Goal: Task Accomplishment & Management: Use online tool/utility

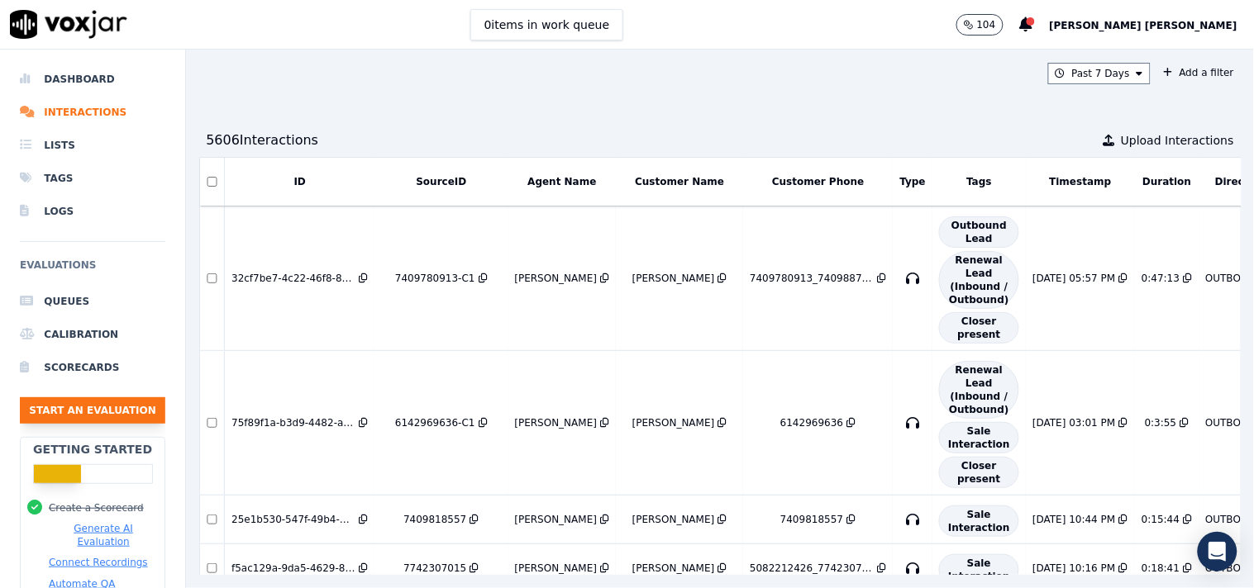
click at [72, 411] on button "Start an Evaluation" at bounding box center [92, 410] width 145 height 26
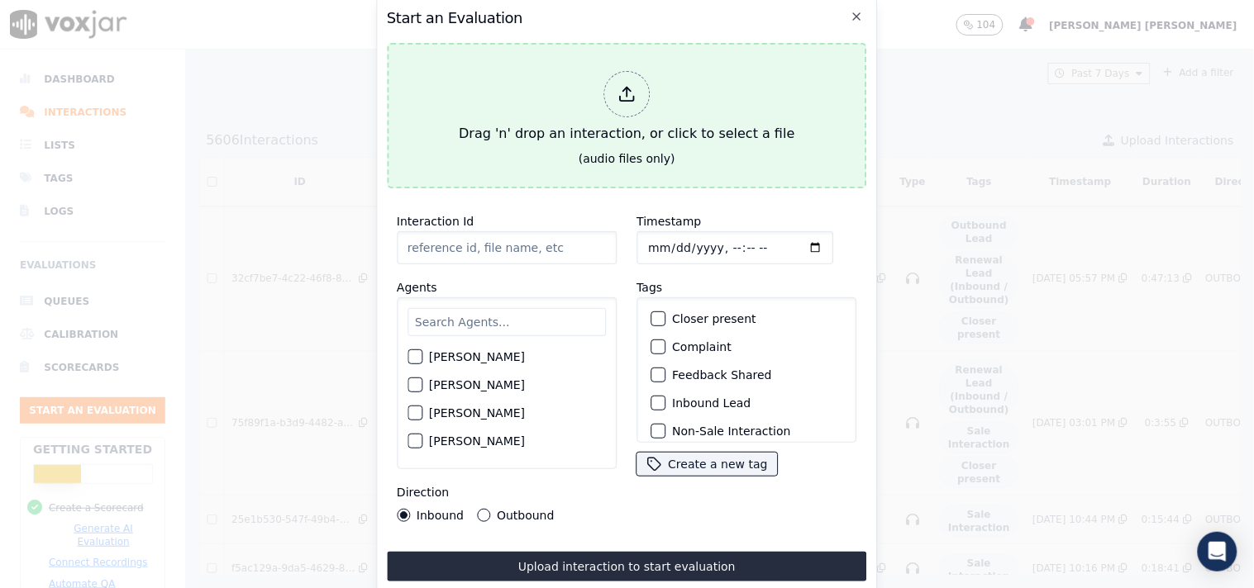
click at [655, 114] on div "Drag 'n' drop an interaction, or click to select a file" at bounding box center [626, 107] width 349 height 86
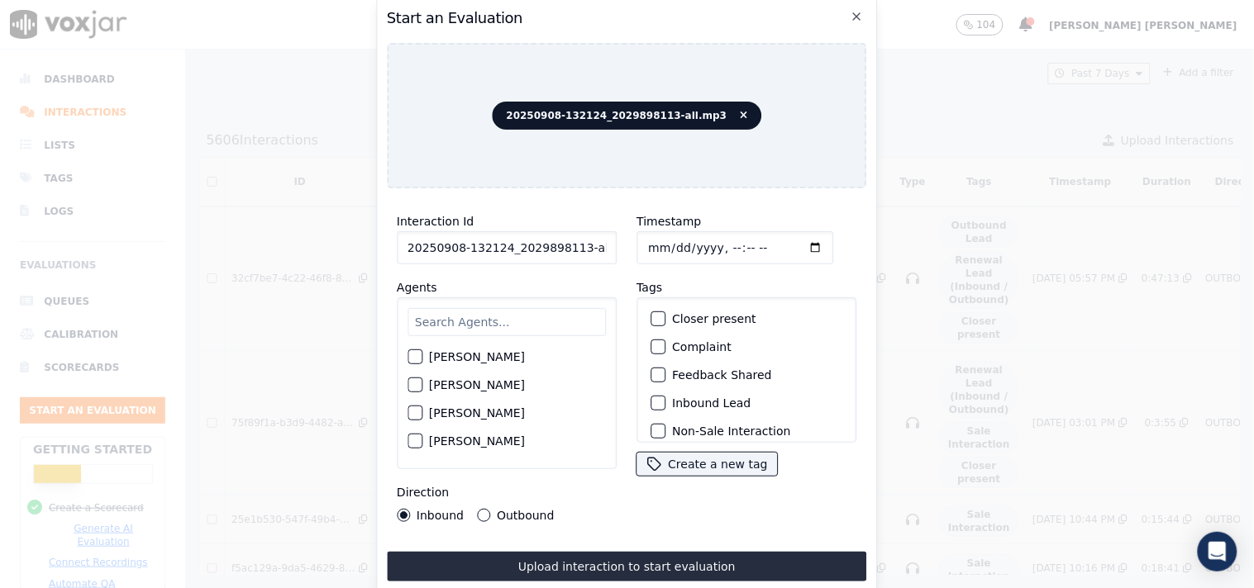
scroll to position [0, 9]
drag, startPoint x: 574, startPoint y: 243, endPoint x: 618, endPoint y: 249, distance: 44.2
click at [618, 249] on div "Interaction Id 20250908-132124_2029898113-all.mp3 Agents [PERSON_NAME] [PERSON_…" at bounding box center [507, 367] width 240 height 331
type input "20250908-132124_2029898113-C1"
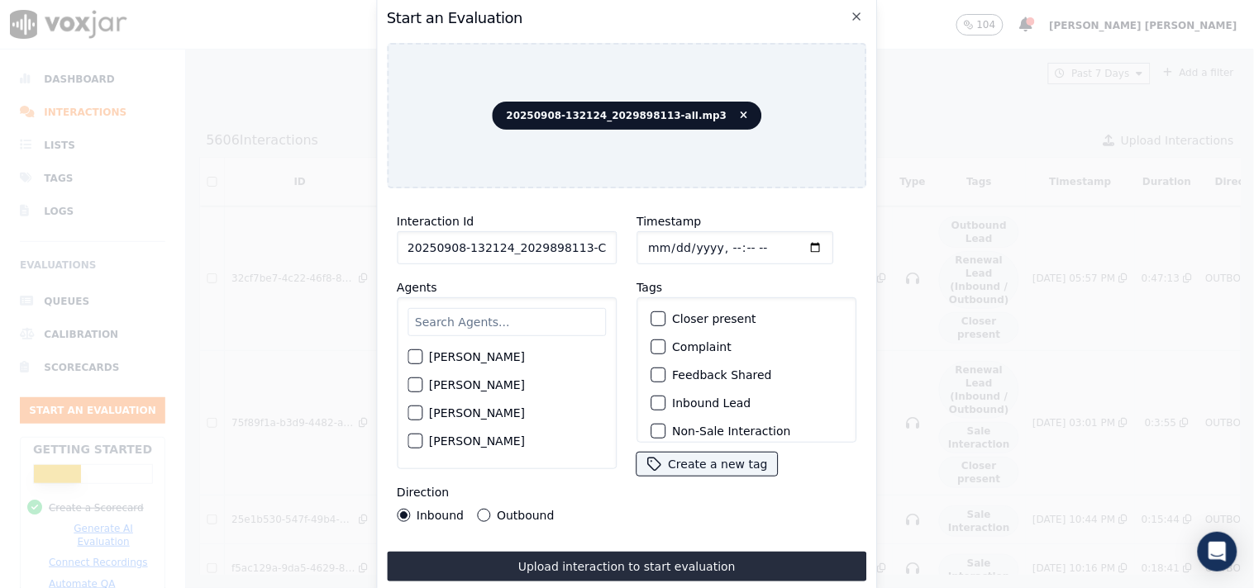
click at [649, 236] on input "Timestamp" at bounding box center [734, 247] width 197 height 33
type input "[DATE]T15:13"
click at [540, 317] on input "text" at bounding box center [506, 322] width 198 height 28
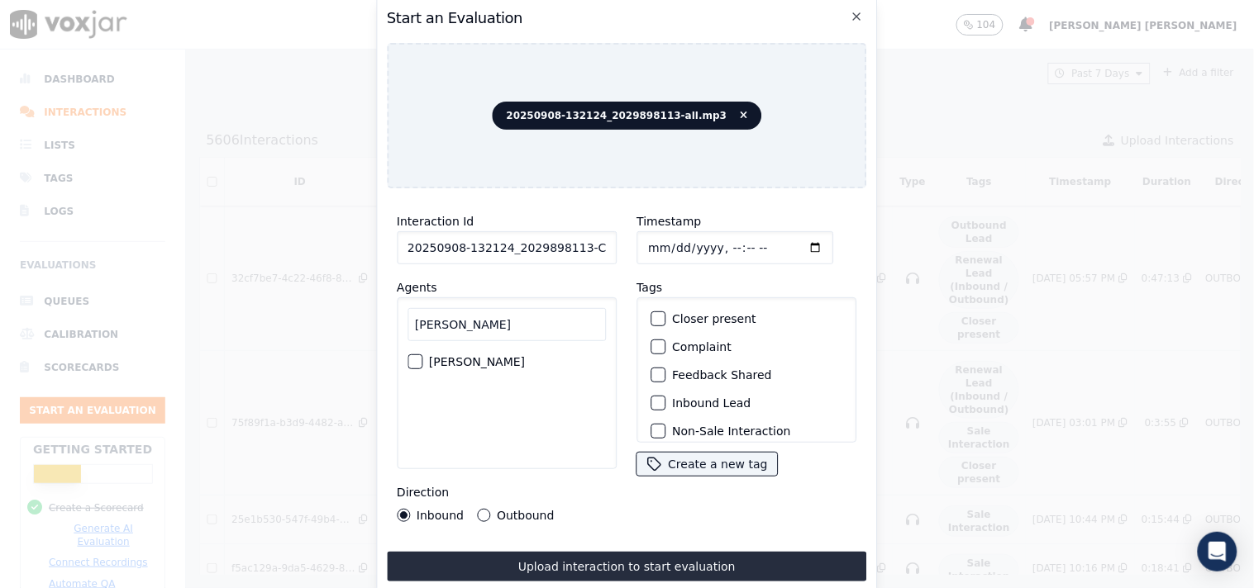
type input "[PERSON_NAME]"
click at [449, 361] on label "[PERSON_NAME]" at bounding box center [477, 362] width 96 height 12
click at [422, 361] on button "[PERSON_NAME]" at bounding box center [414, 361] width 15 height 15
click at [697, 389] on div "Inbound Lead" at bounding box center [746, 403] width 205 height 28
click at [707, 397] on label "Inbound Lead" at bounding box center [711, 403] width 79 height 12
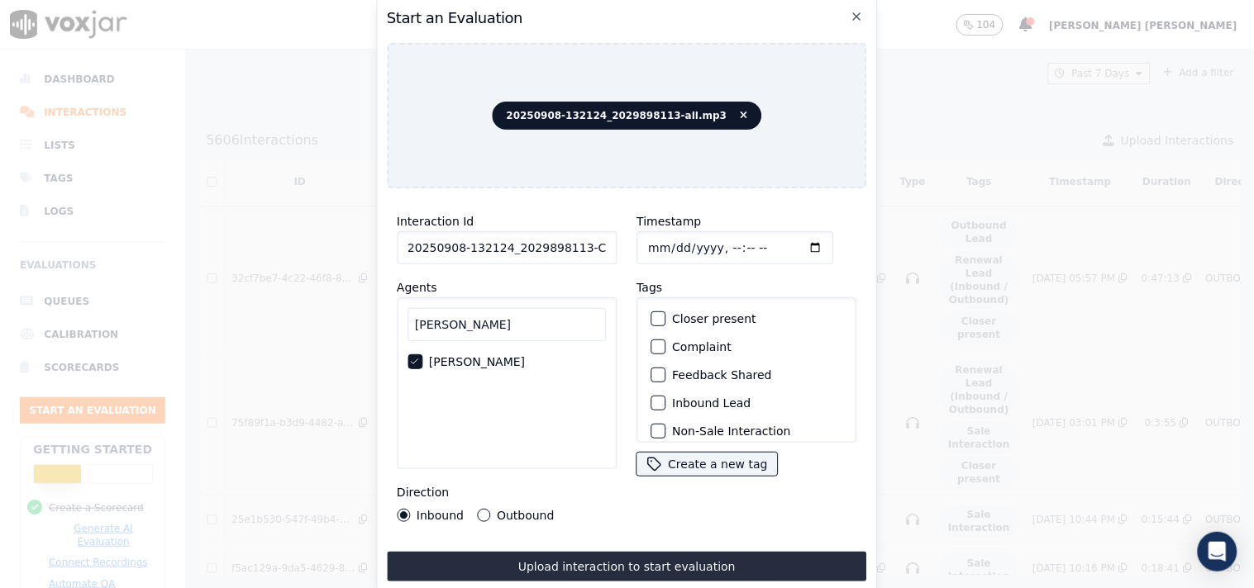
click at [665, 396] on button "Inbound Lead" at bounding box center [657, 403] width 15 height 15
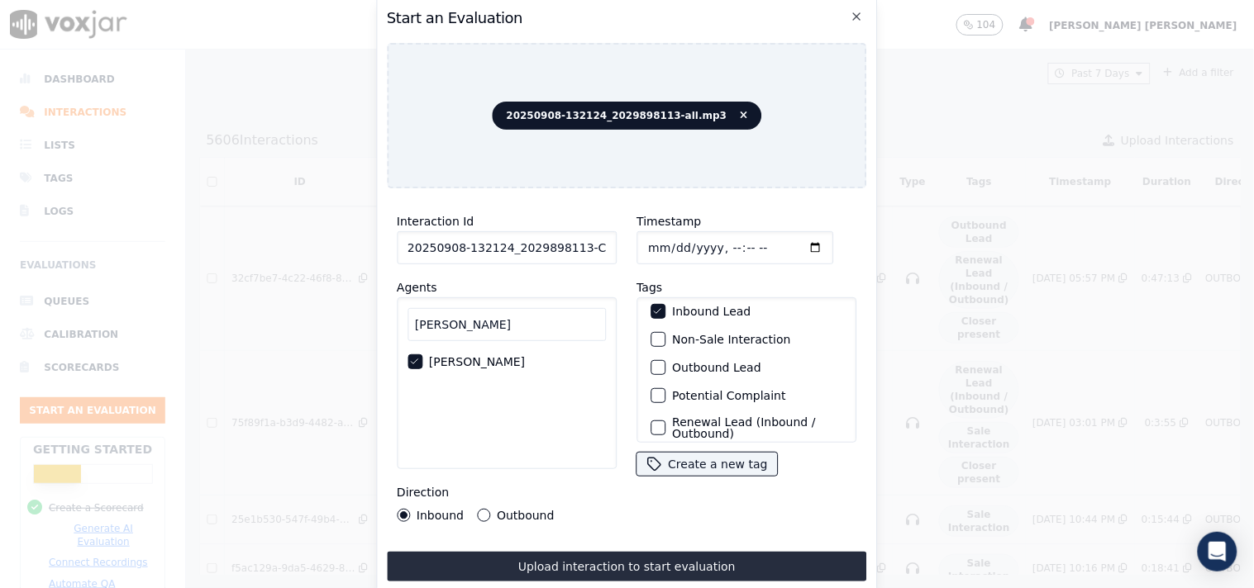
click at [715, 335] on label "Non-Sale Interaction" at bounding box center [731, 340] width 118 height 12
click at [665, 335] on button "Non-Sale Interaction" at bounding box center [657, 339] width 15 height 15
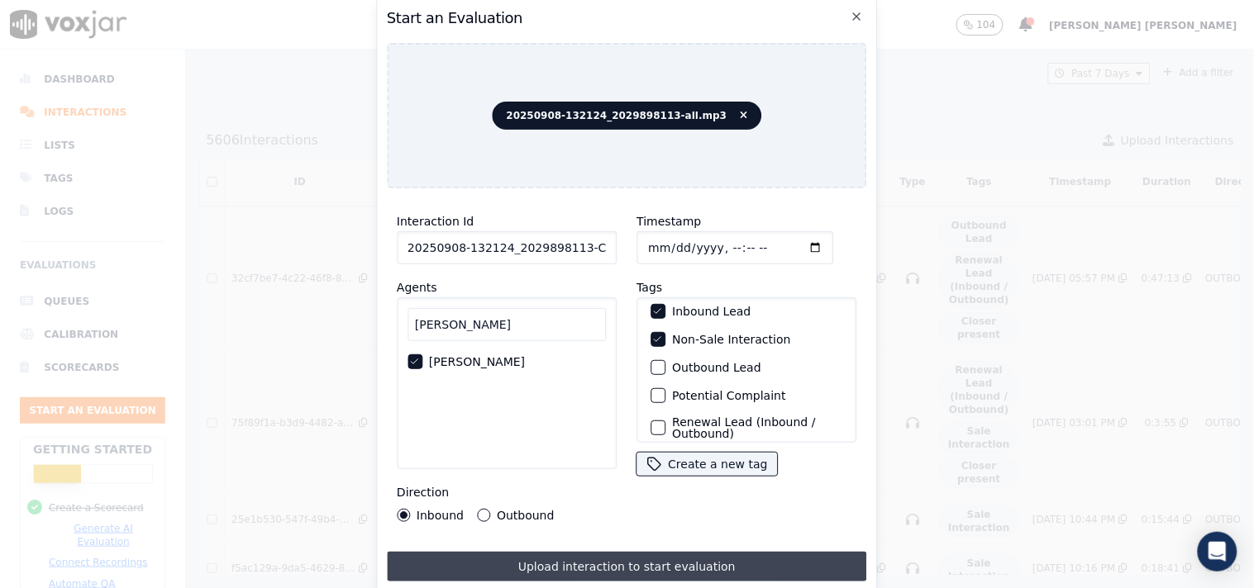
click at [643, 552] on button "Upload interaction to start evaluation" at bounding box center [627, 567] width 480 height 30
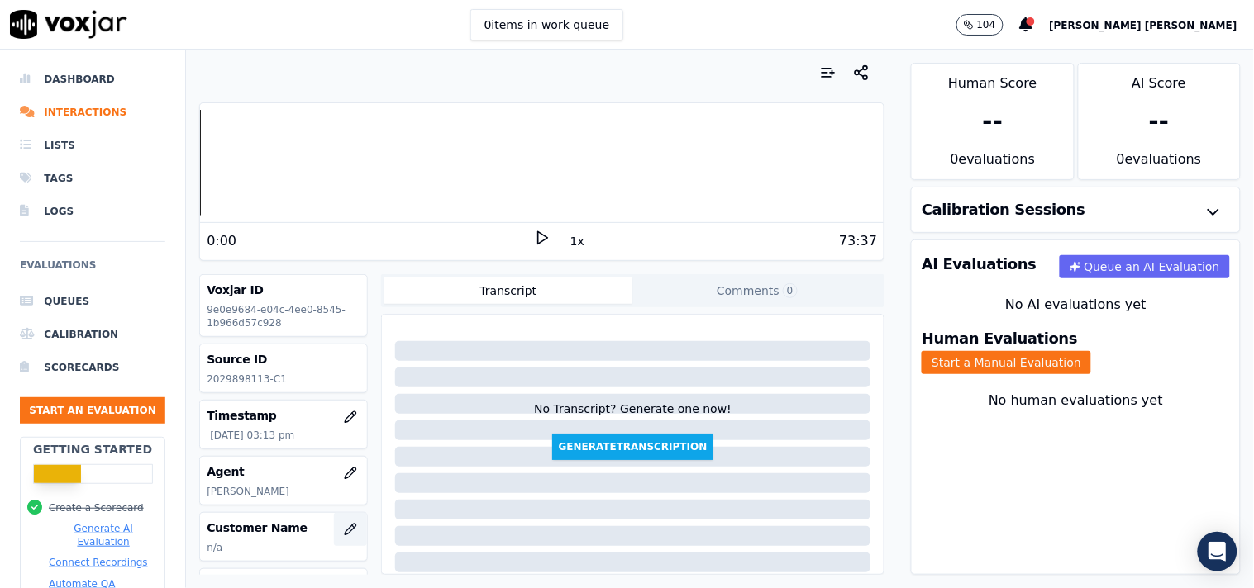
click at [344, 525] on icon "button" at bounding box center [350, 529] width 13 height 13
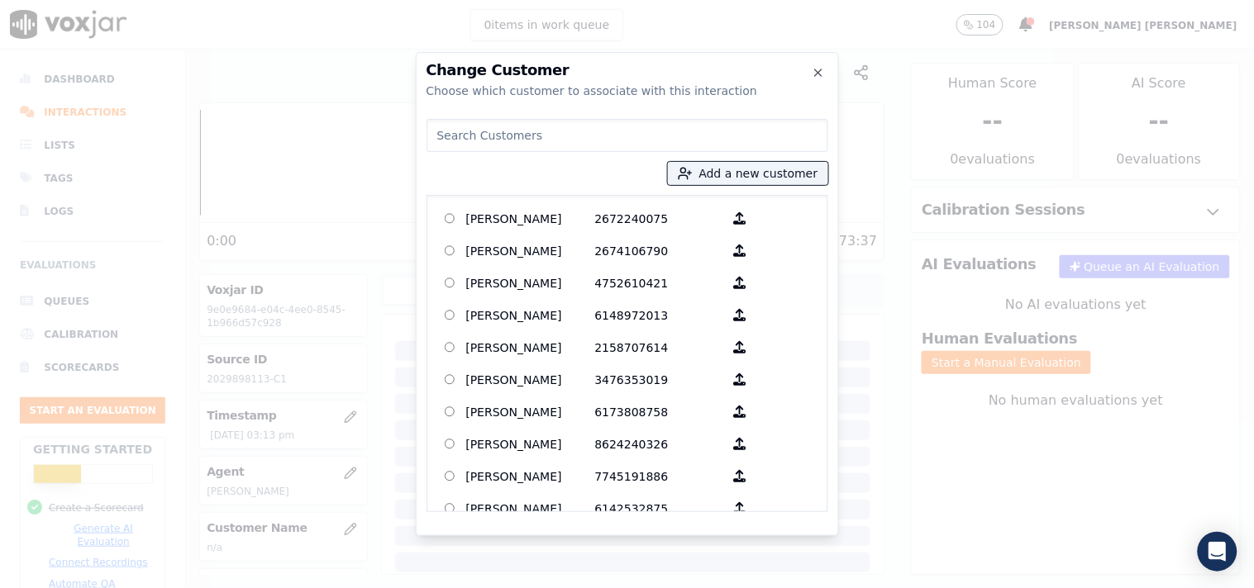
type input "Cherenat Ababe"
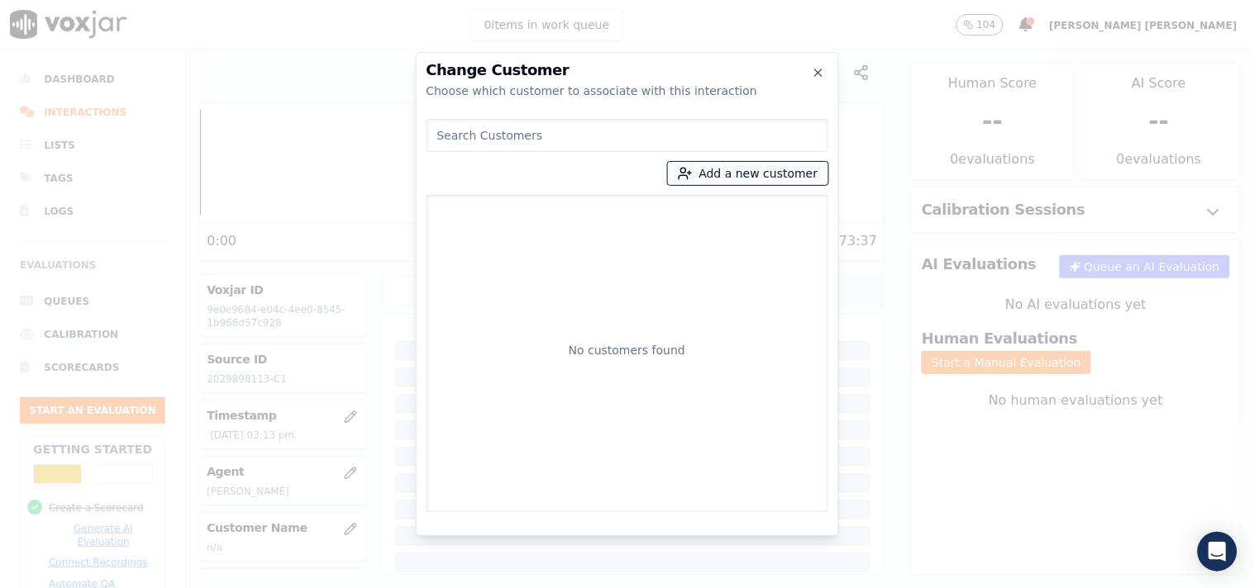
click at [729, 174] on button "Add a new customer" at bounding box center [748, 173] width 160 height 23
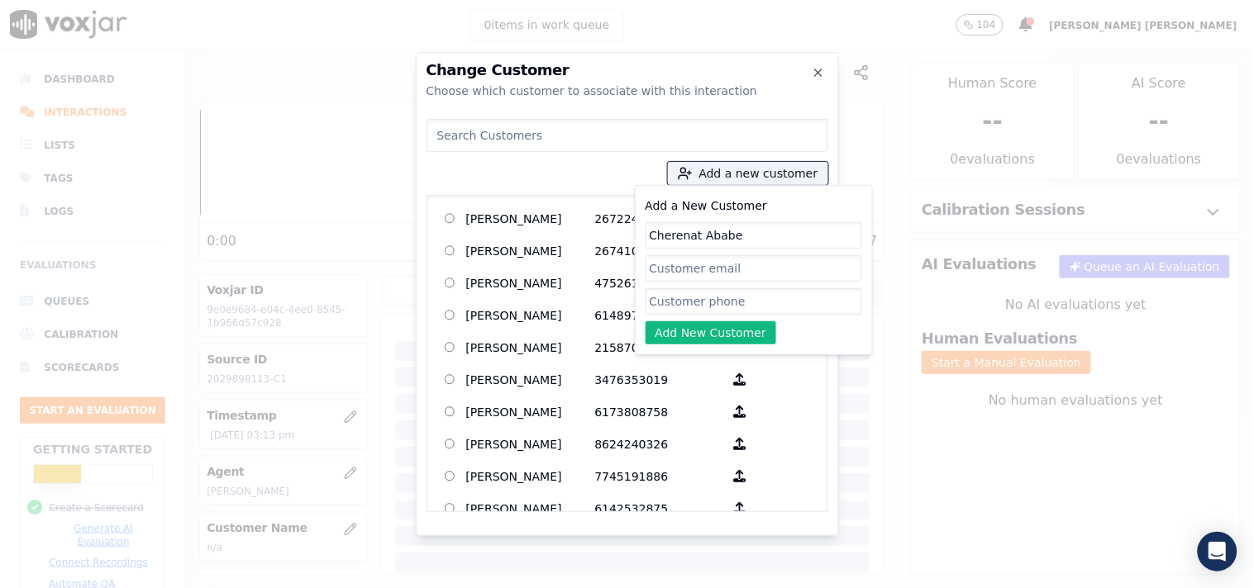
type input "Cherenat Ababe"
click at [695, 307] on input "Add a New Customer" at bounding box center [753, 301] width 216 height 26
paste input "2029898113"
type input "2029898113"
click at [696, 327] on button "Add New Customer" at bounding box center [710, 332] width 131 height 23
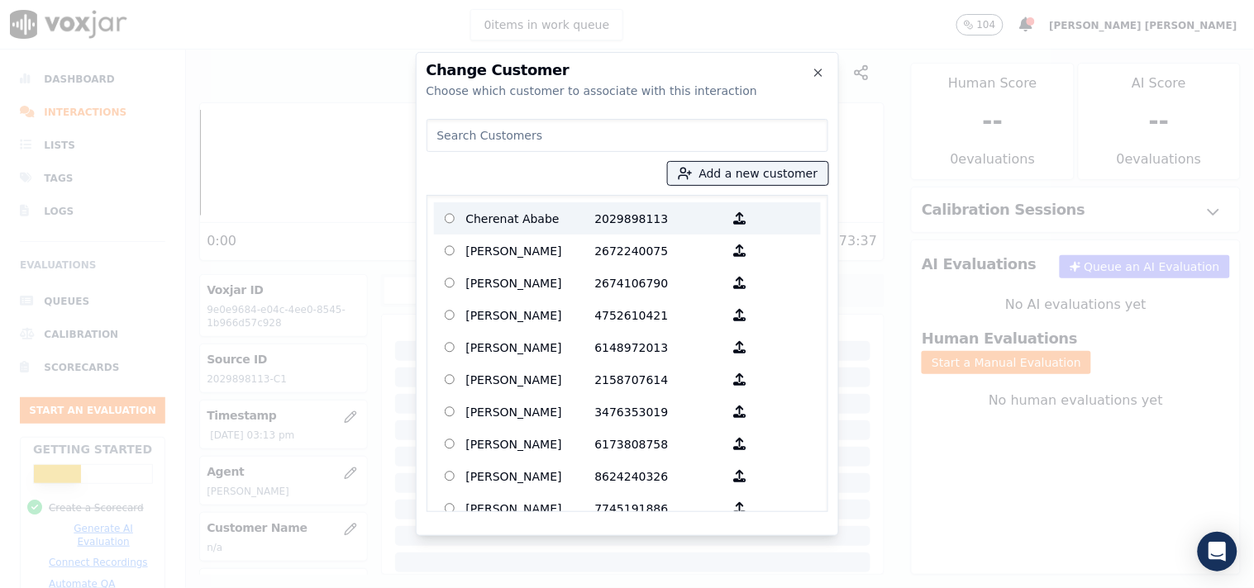
click at [622, 217] on p "2029898113" at bounding box center [659, 219] width 129 height 26
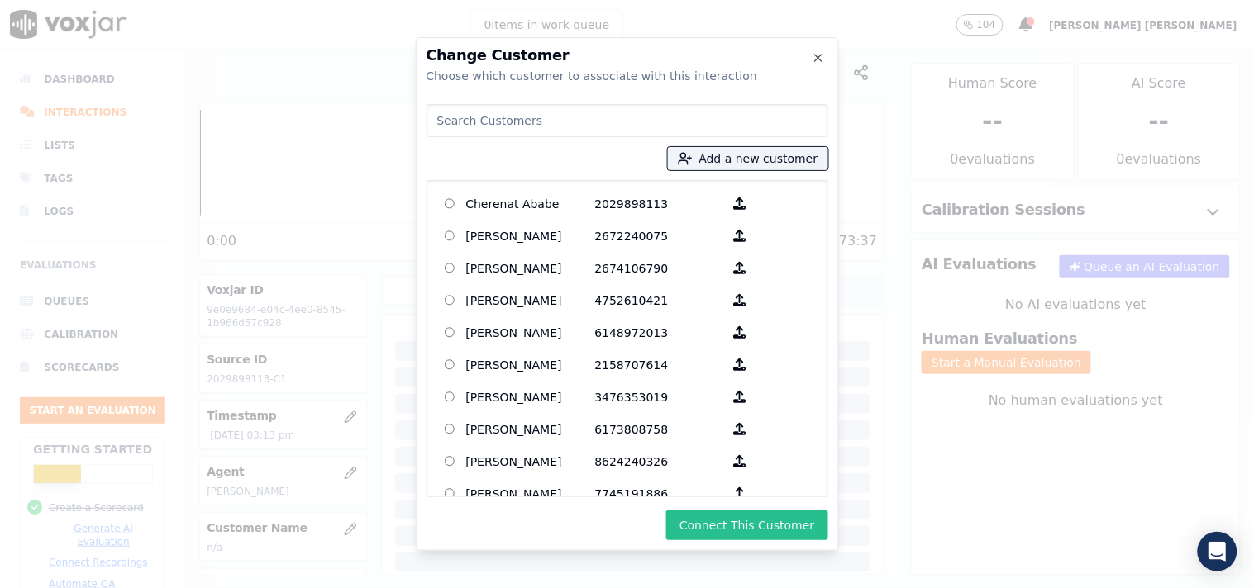
click at [738, 524] on button "Connect This Customer" at bounding box center [746, 526] width 161 height 30
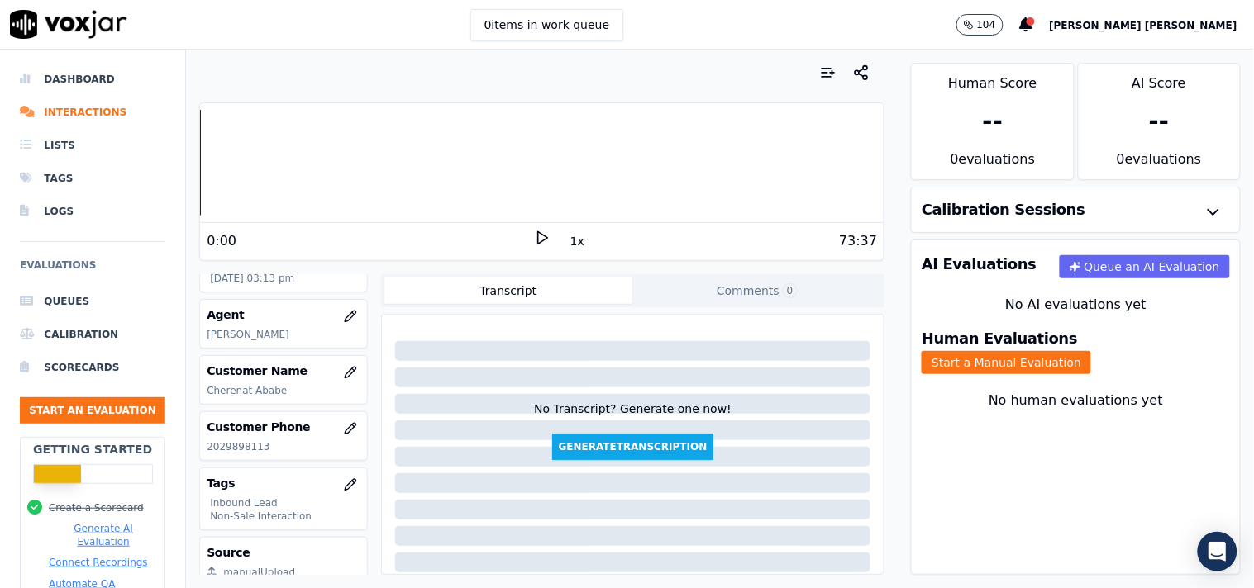
scroll to position [183, 0]
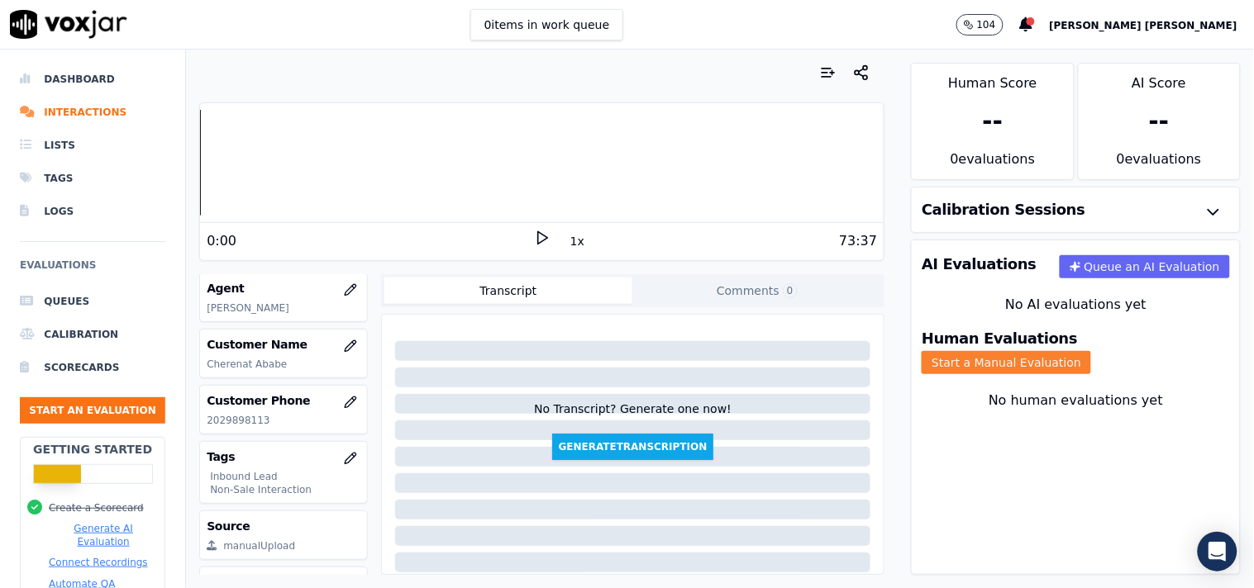
click at [1063, 351] on button "Start a Manual Evaluation" at bounding box center [1005, 362] width 169 height 23
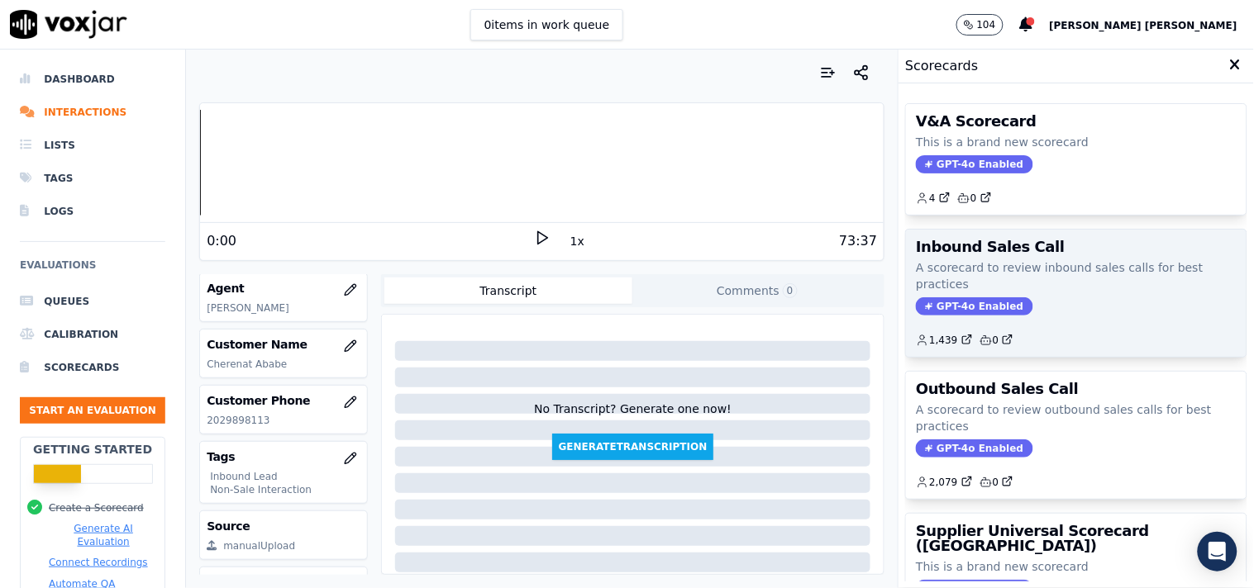
click at [985, 316] on div "Inbound Sales Call A scorecard to review inbound sales calls for best practices…" at bounding box center [1076, 293] width 340 height 127
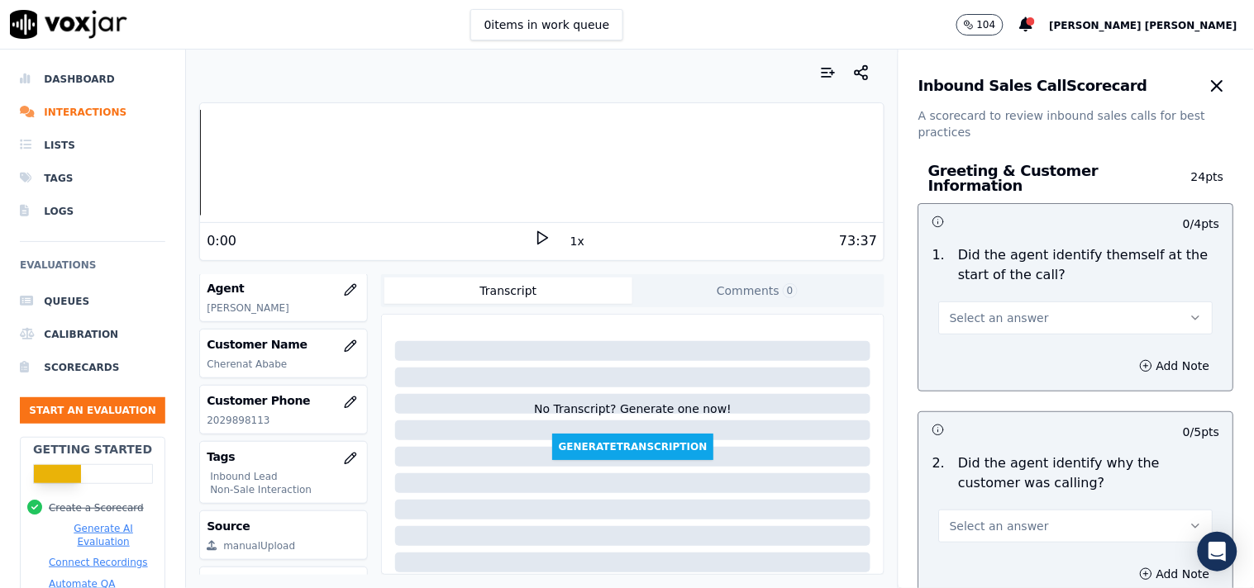
click at [967, 320] on button "Select an answer" at bounding box center [1076, 318] width 274 height 33
click at [968, 350] on div "Yes" at bounding box center [1046, 347] width 243 height 26
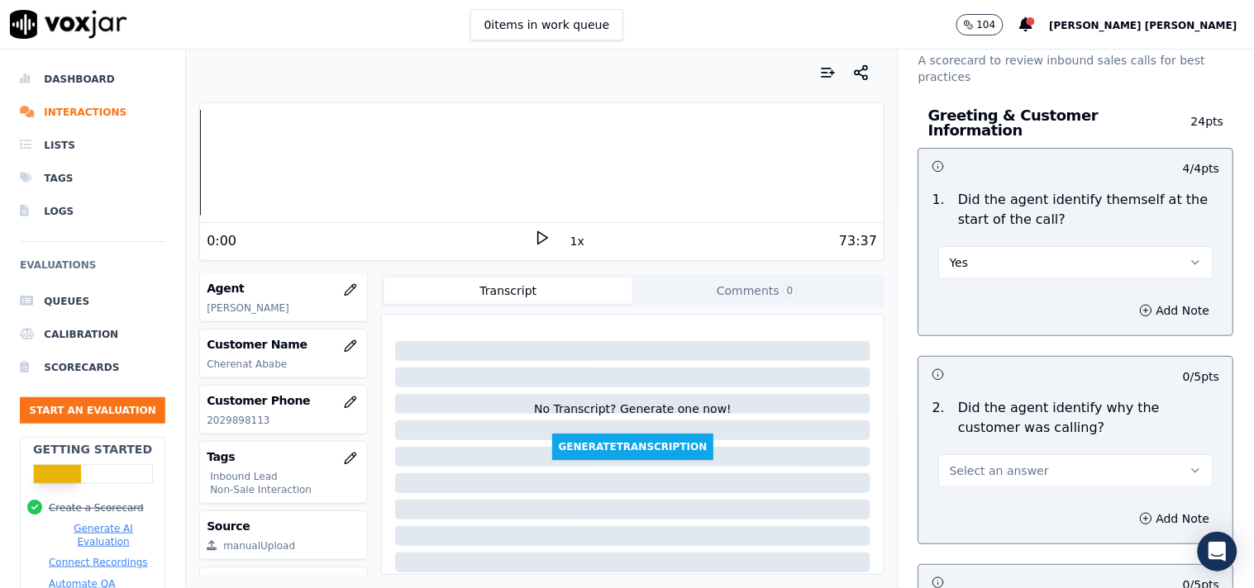
scroll to position [92, 0]
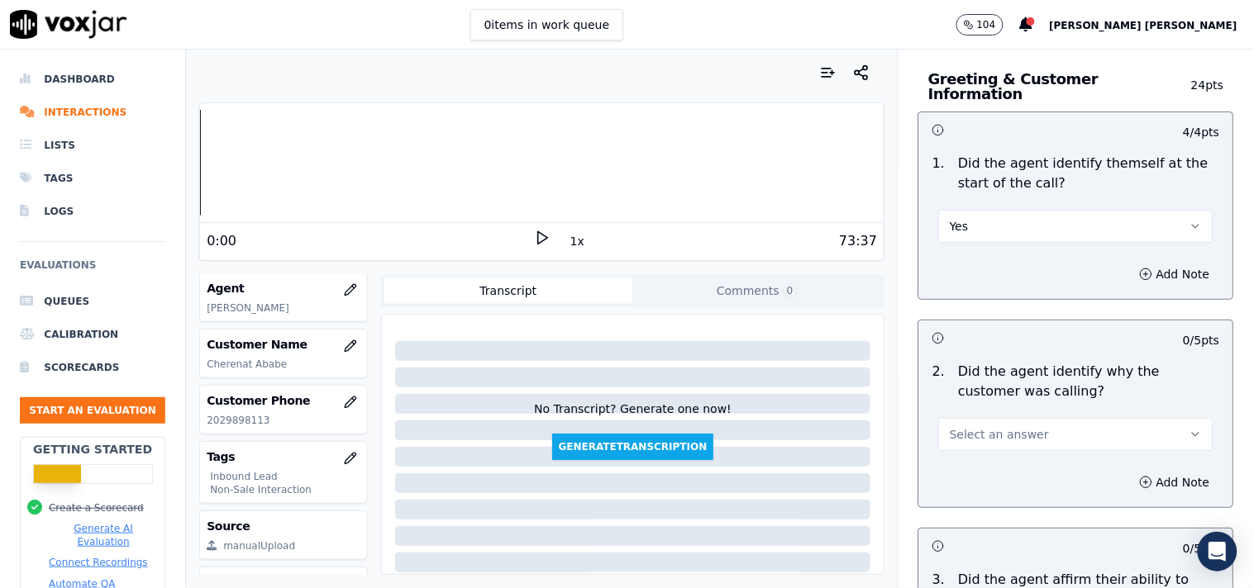
click at [1006, 405] on div "Select an answer" at bounding box center [1075, 427] width 301 height 50
click at [1009, 426] on span "Select an answer" at bounding box center [998, 434] width 99 height 17
click at [986, 459] on div "Yes" at bounding box center [1046, 463] width 243 height 26
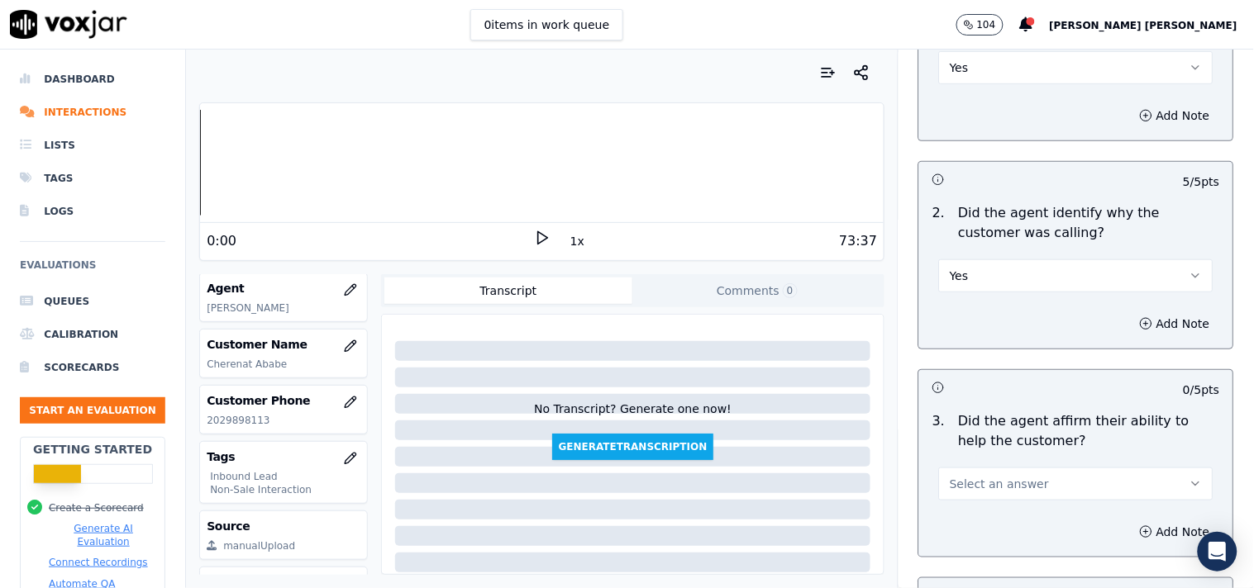
scroll to position [275, 0]
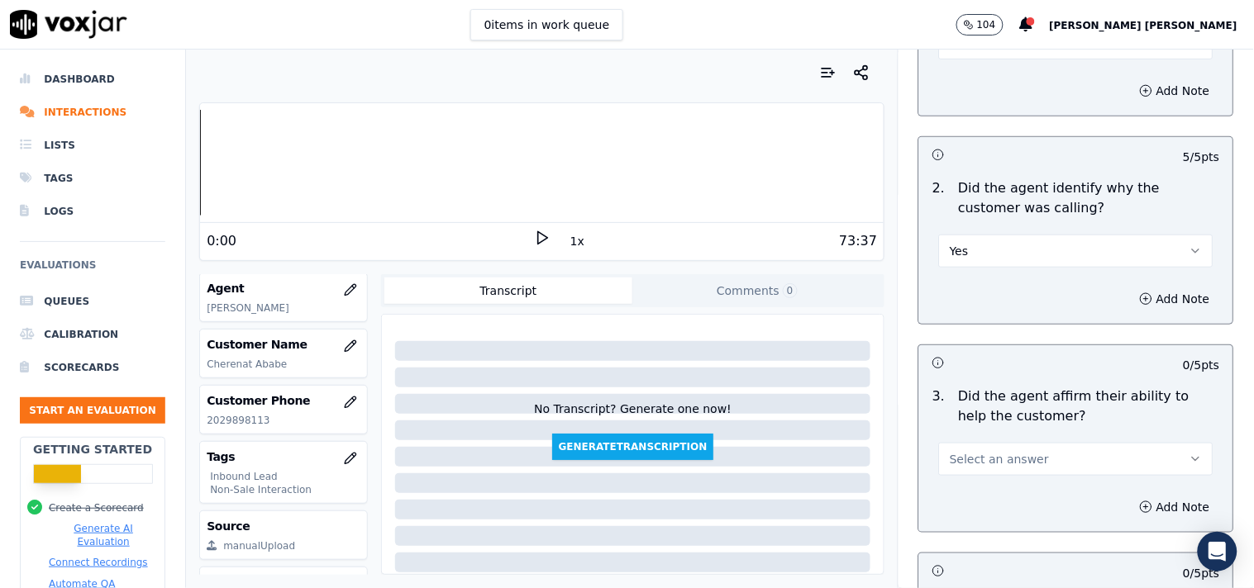
click at [994, 451] on span "Select an answer" at bounding box center [998, 459] width 99 height 17
click at [960, 486] on div "Yes" at bounding box center [1046, 488] width 243 height 26
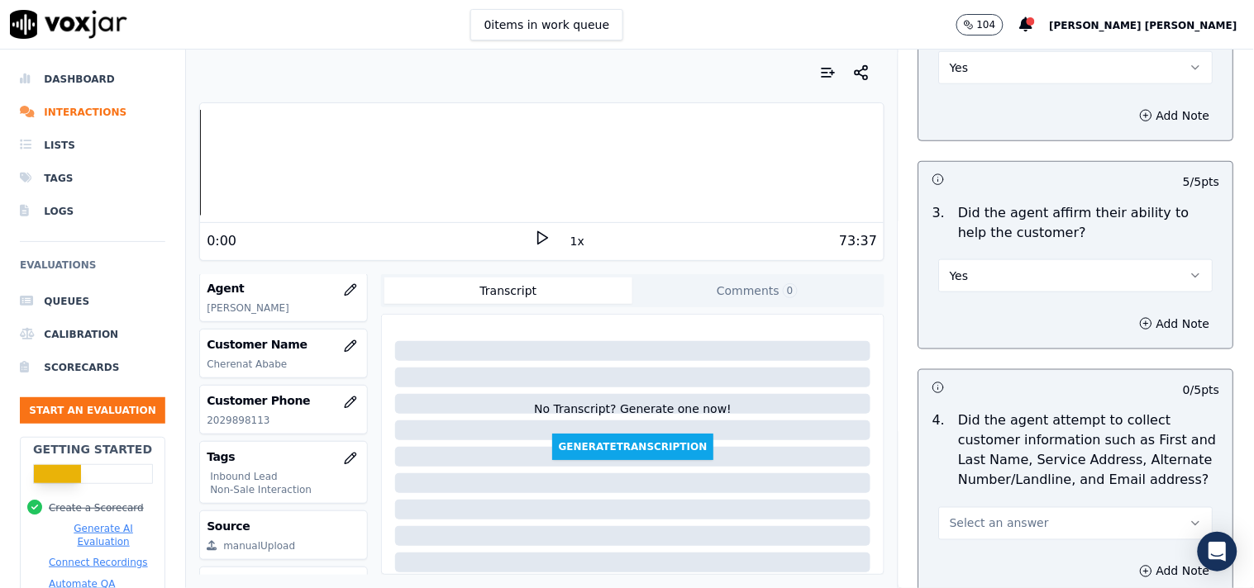
scroll to position [550, 0]
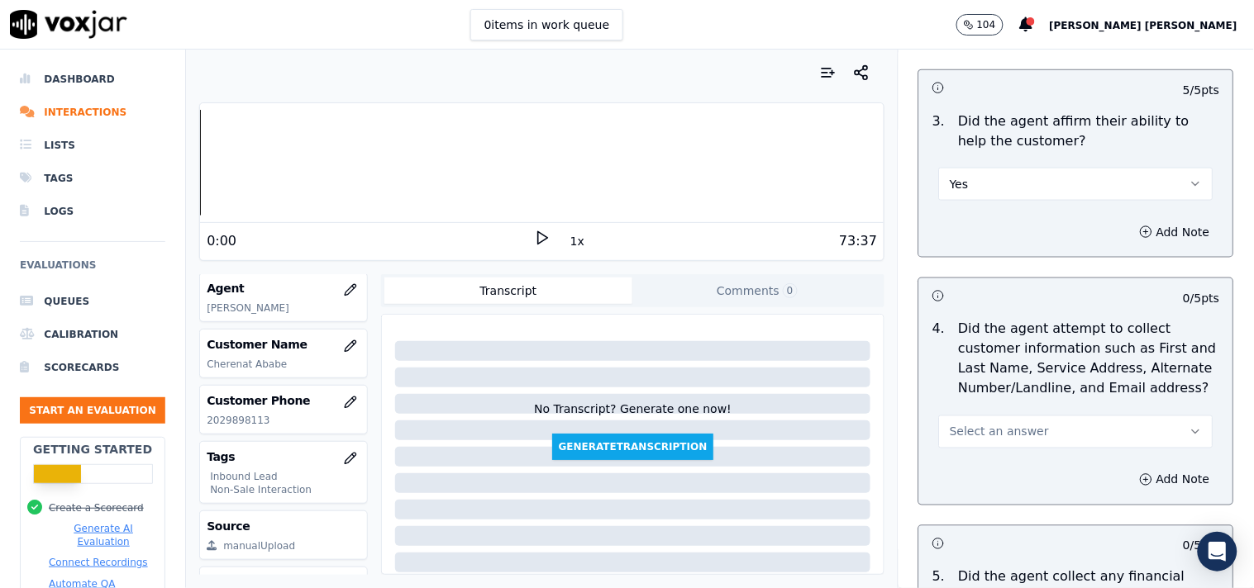
click at [987, 435] on button "Select an answer" at bounding box center [1076, 432] width 274 height 33
click at [985, 458] on div "Yes" at bounding box center [1046, 461] width 243 height 26
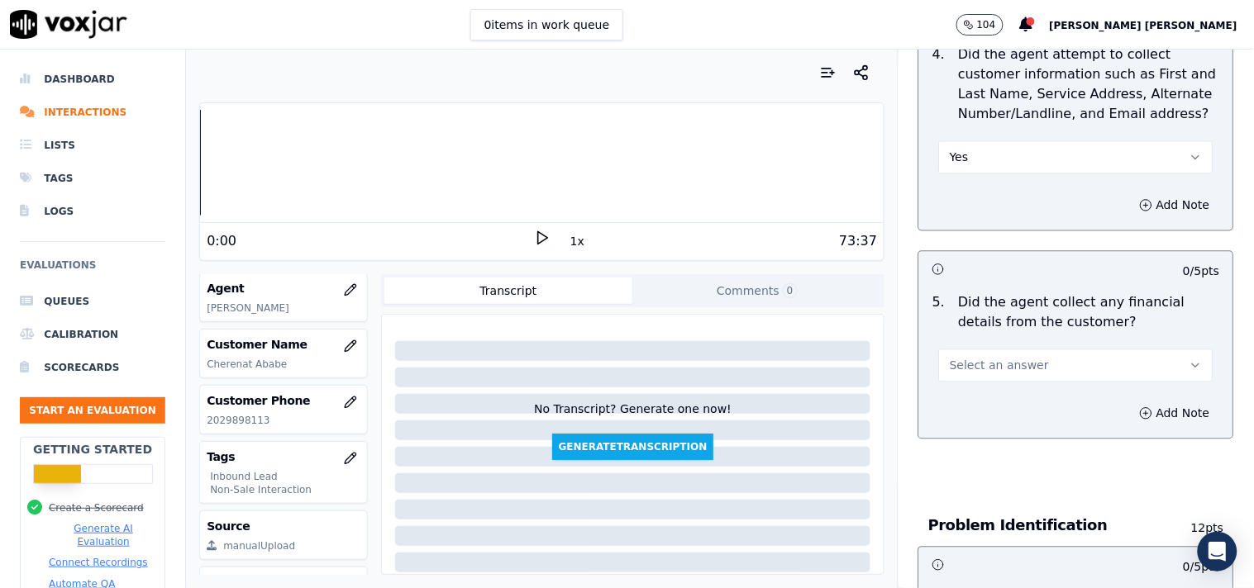
scroll to position [826, 0]
click at [1048, 368] on button "Select an answer" at bounding box center [1076, 364] width 274 height 33
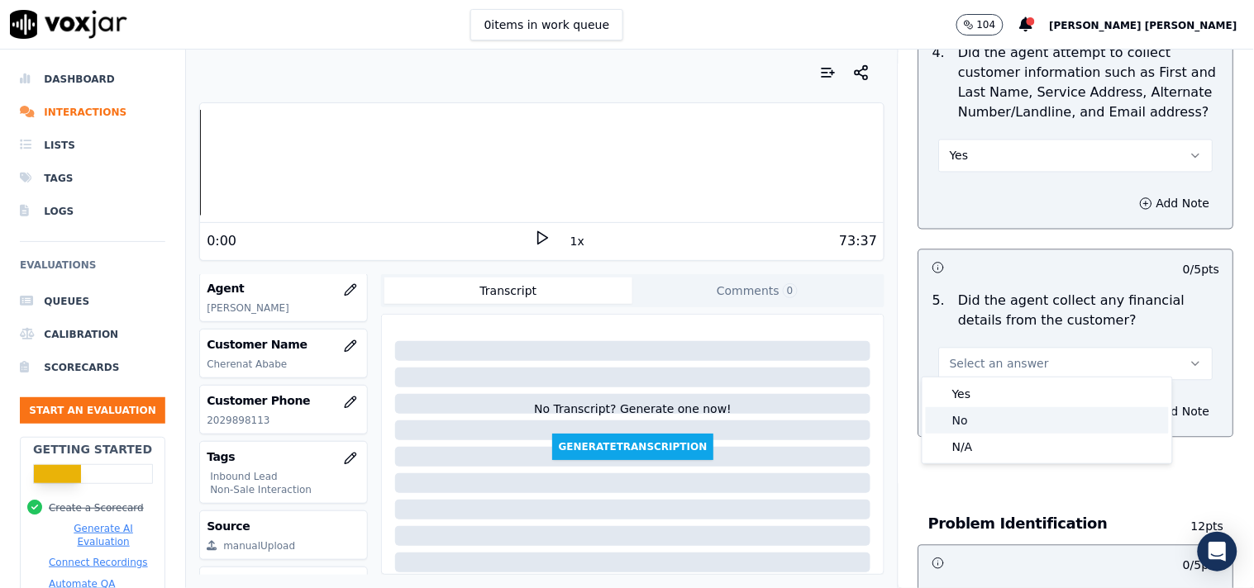
click at [1039, 415] on div "No" at bounding box center [1046, 420] width 243 height 26
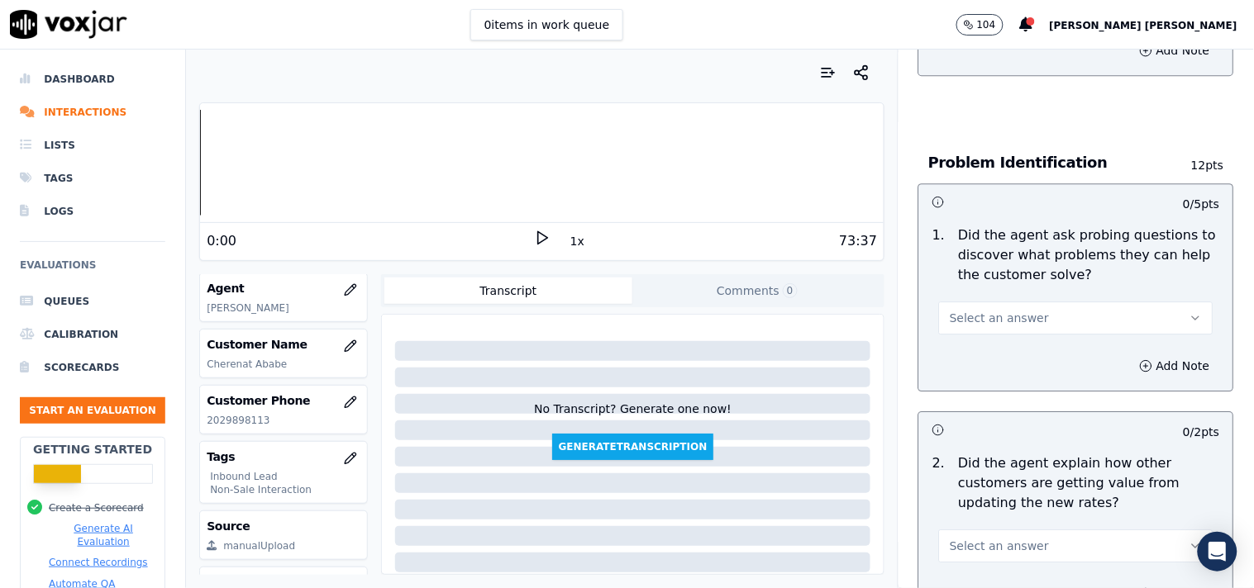
scroll to position [1193, 0]
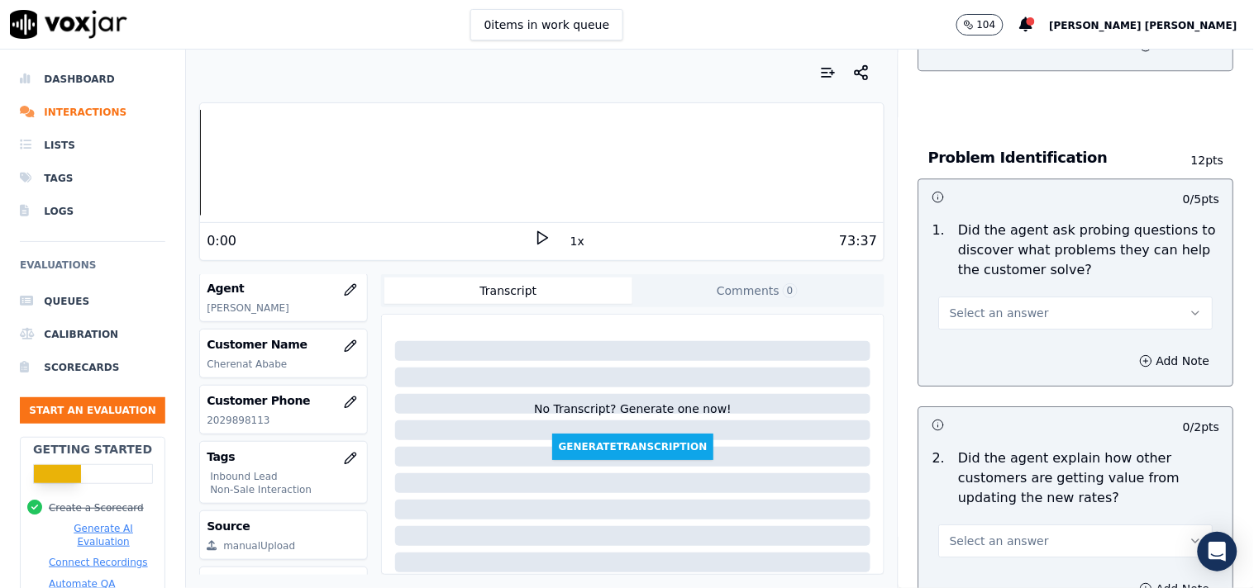
click at [1044, 321] on button "Select an answer" at bounding box center [1076, 313] width 274 height 33
click at [1031, 339] on div "Yes" at bounding box center [1046, 342] width 243 height 26
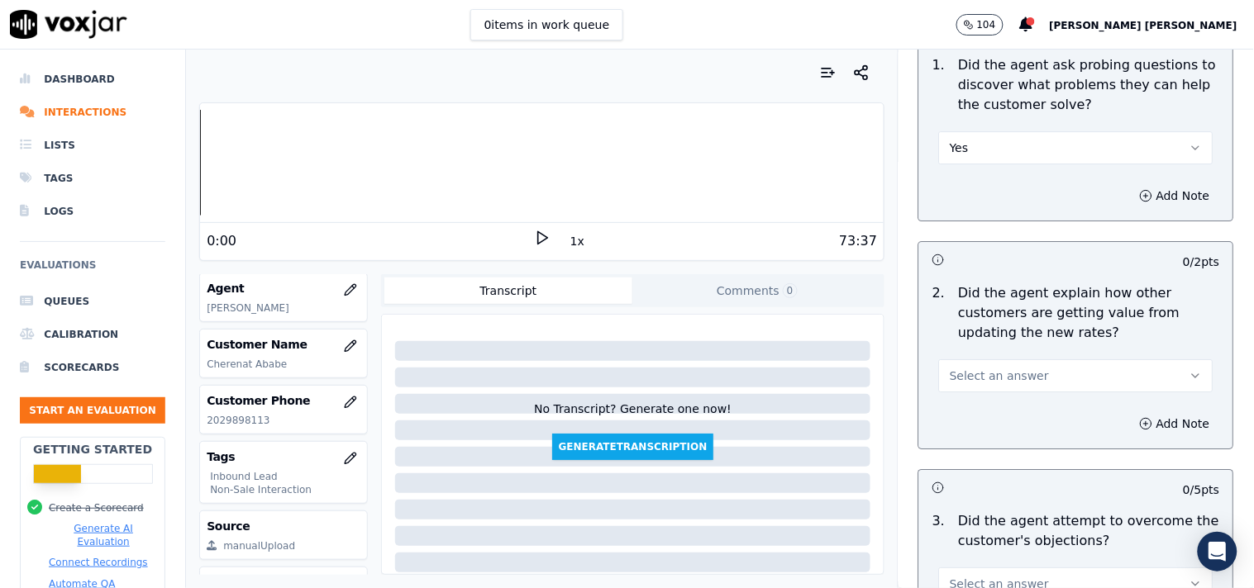
scroll to position [1377, 0]
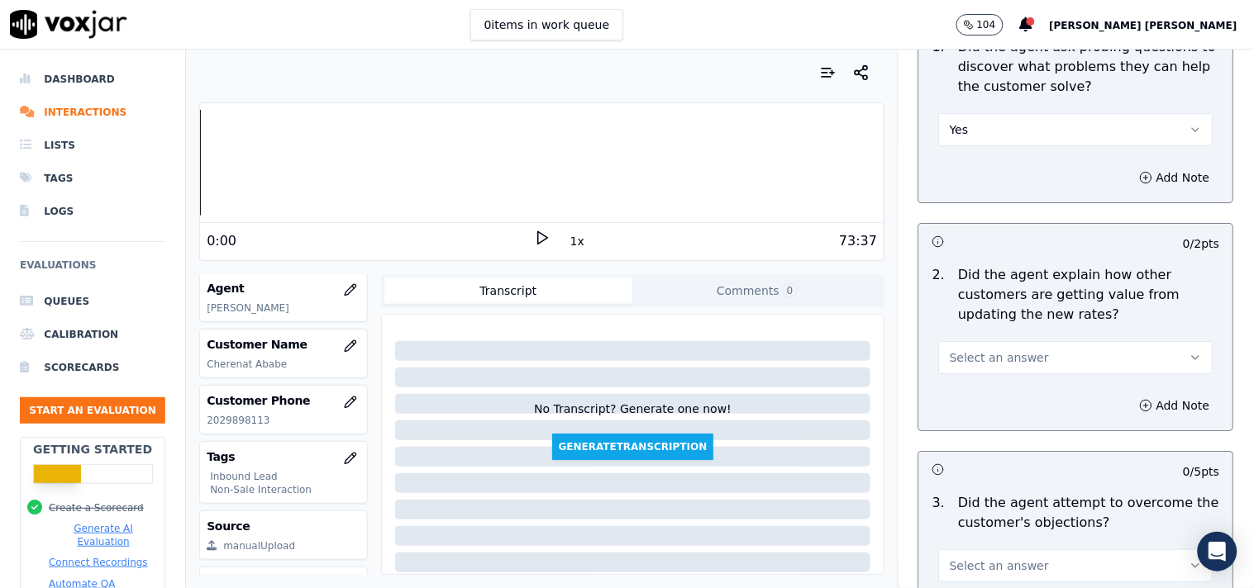
click at [1033, 345] on button "Select an answer" at bounding box center [1076, 357] width 274 height 33
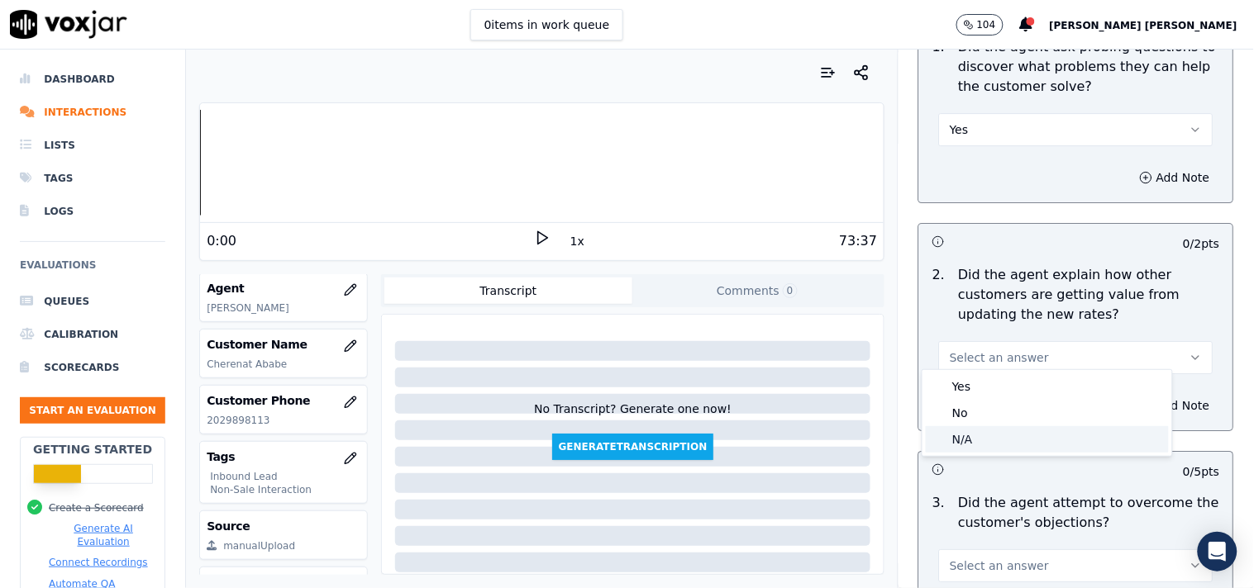
click at [1008, 431] on div "N/A" at bounding box center [1046, 439] width 243 height 26
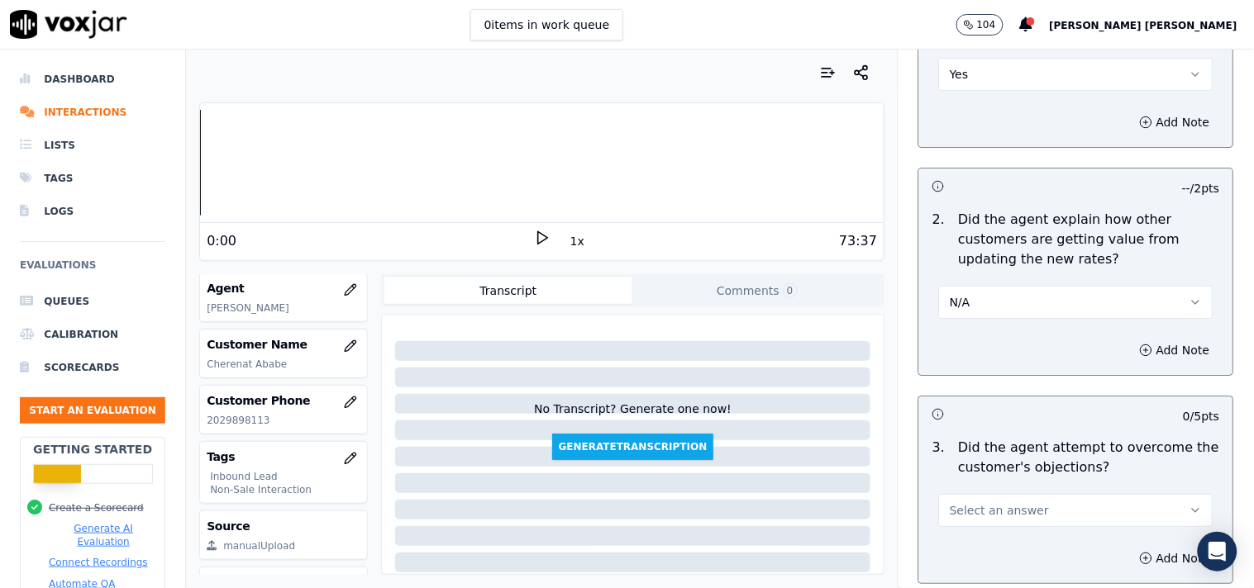
scroll to position [1468, 0]
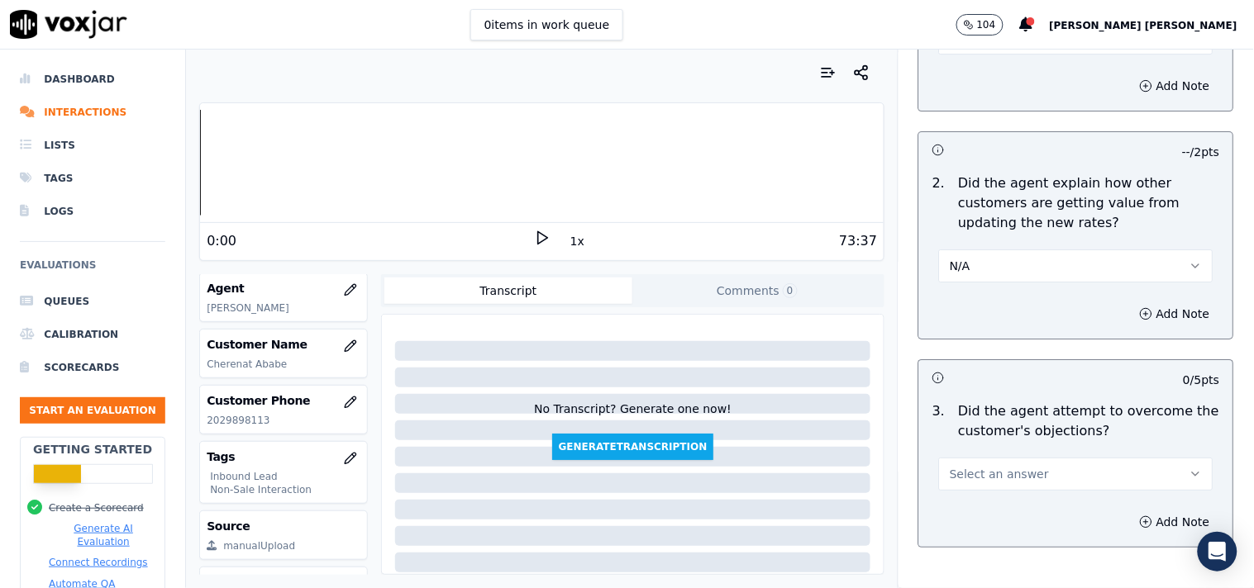
click at [1023, 473] on button "Select an answer" at bounding box center [1076, 474] width 274 height 33
click at [1005, 507] on div "Yes" at bounding box center [1046, 503] width 243 height 26
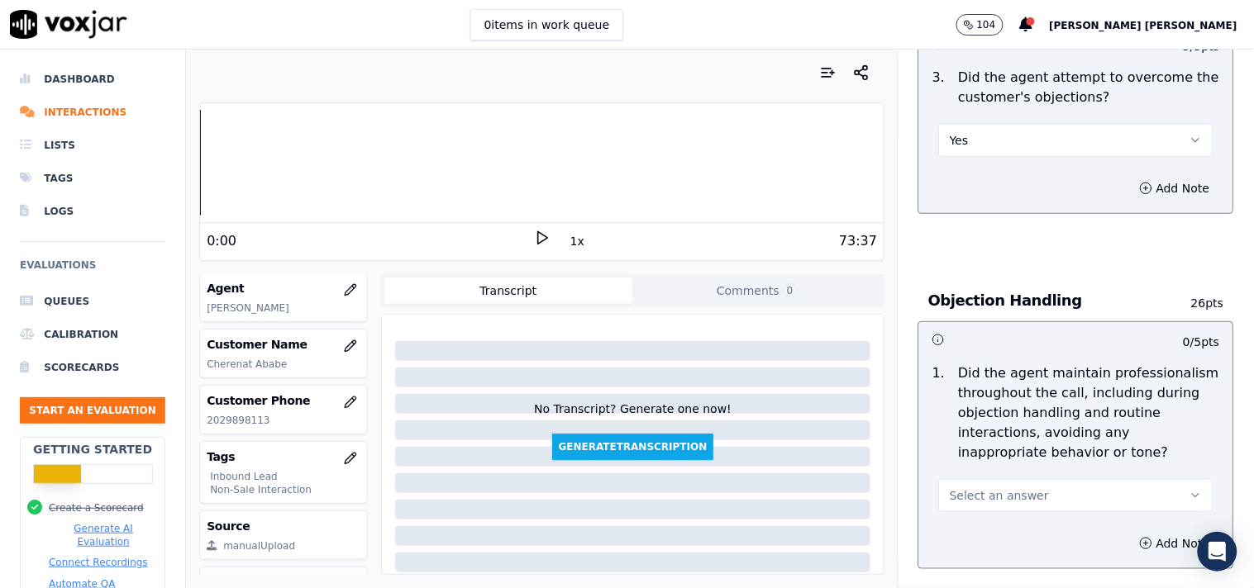
scroll to position [1836, 0]
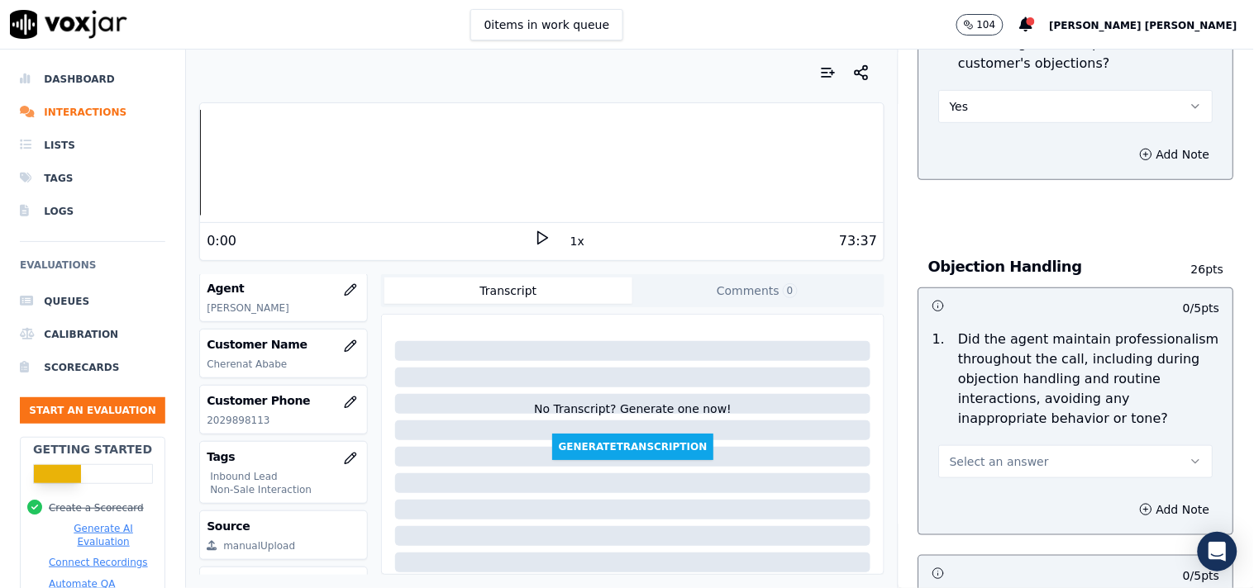
click at [1011, 464] on button "Select an answer" at bounding box center [1076, 461] width 274 height 33
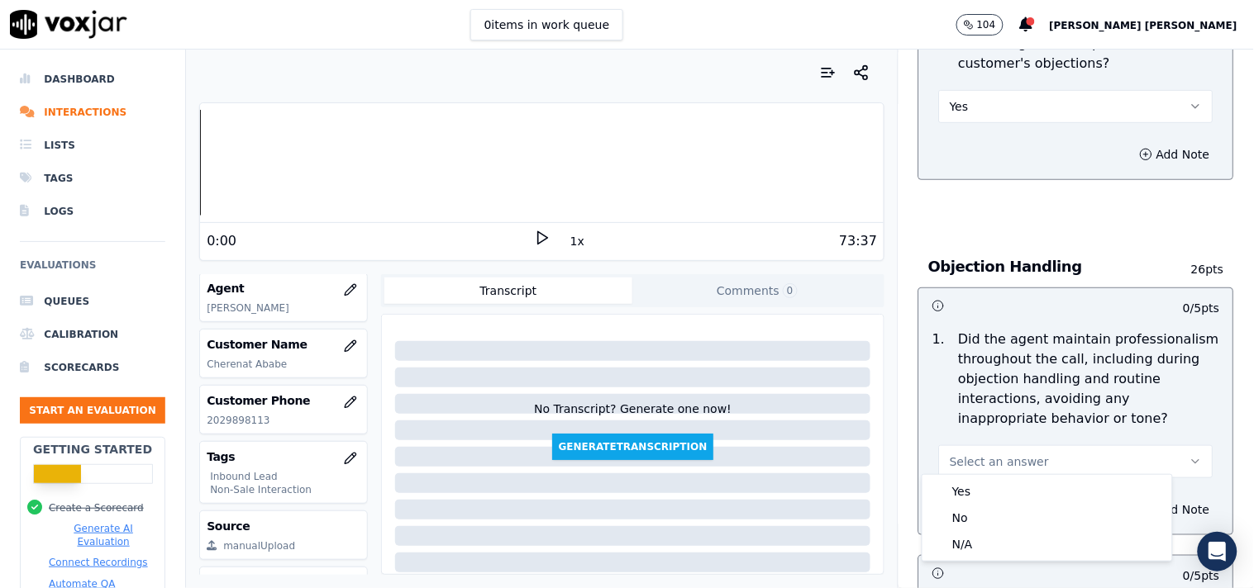
click at [1002, 475] on div "Yes No N/A" at bounding box center [1047, 518] width 250 height 86
click at [1001, 488] on div "Yes" at bounding box center [1046, 491] width 243 height 26
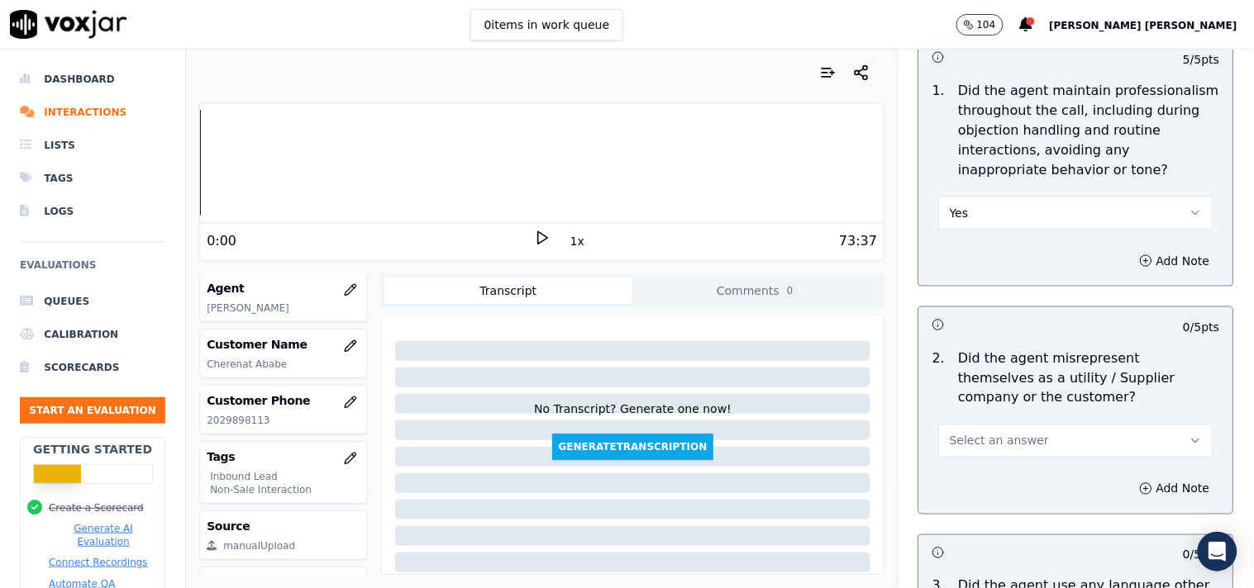
scroll to position [2111, 0]
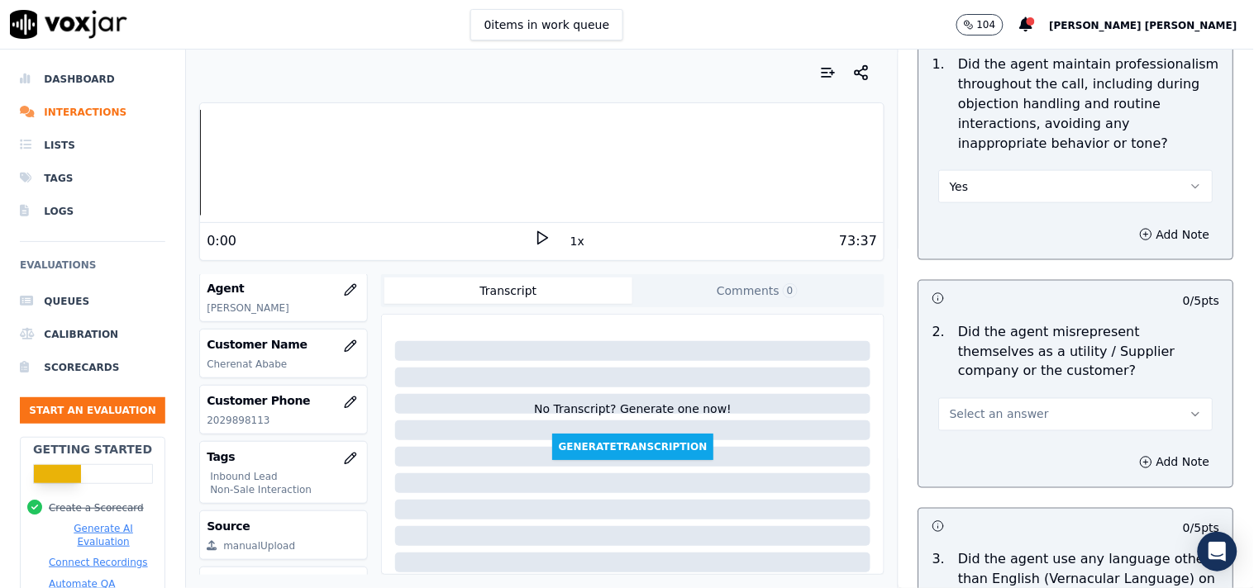
click at [1006, 410] on span "Select an answer" at bounding box center [998, 415] width 99 height 17
click at [1000, 482] on div "No" at bounding box center [1046, 471] width 243 height 26
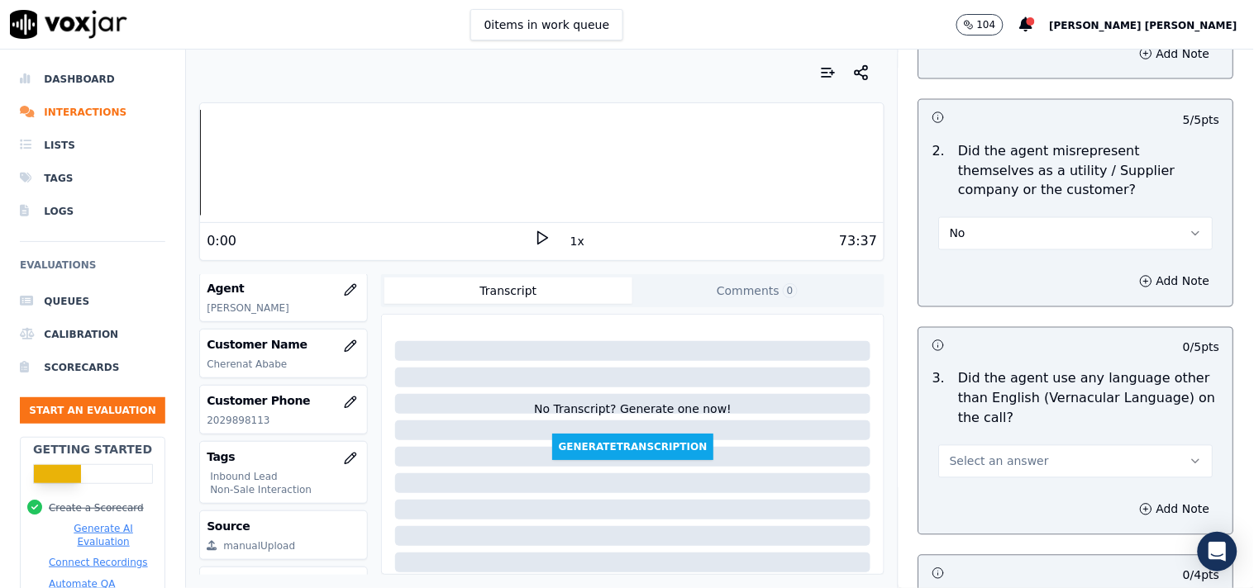
scroll to position [2295, 0]
click at [989, 454] on span "Select an answer" at bounding box center [998, 459] width 99 height 17
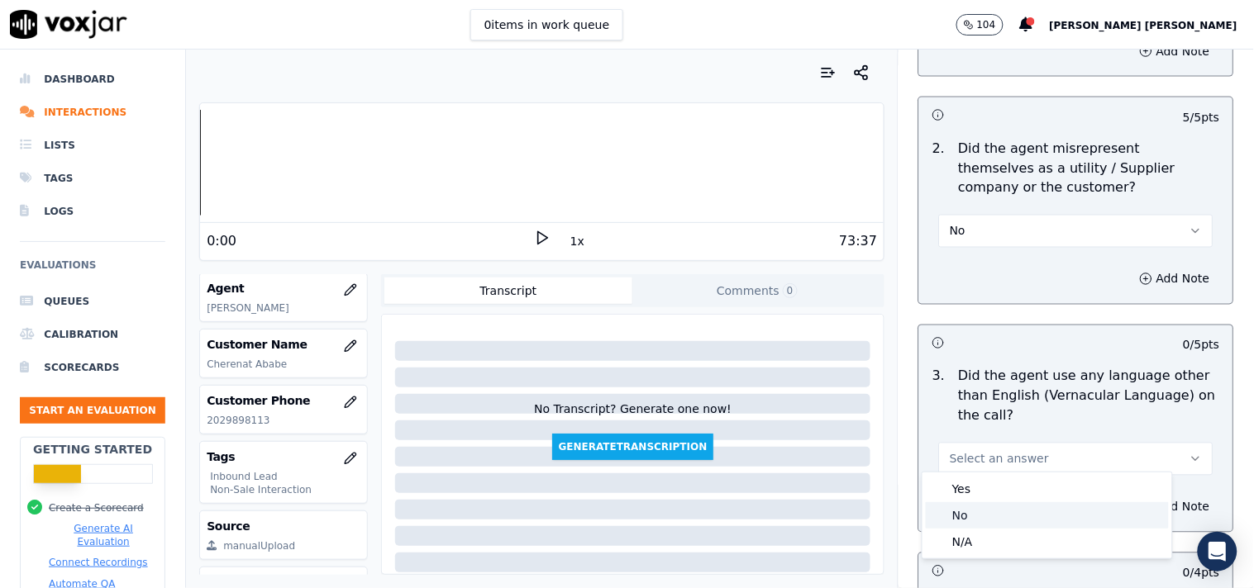
click at [978, 510] on div "No" at bounding box center [1046, 515] width 243 height 26
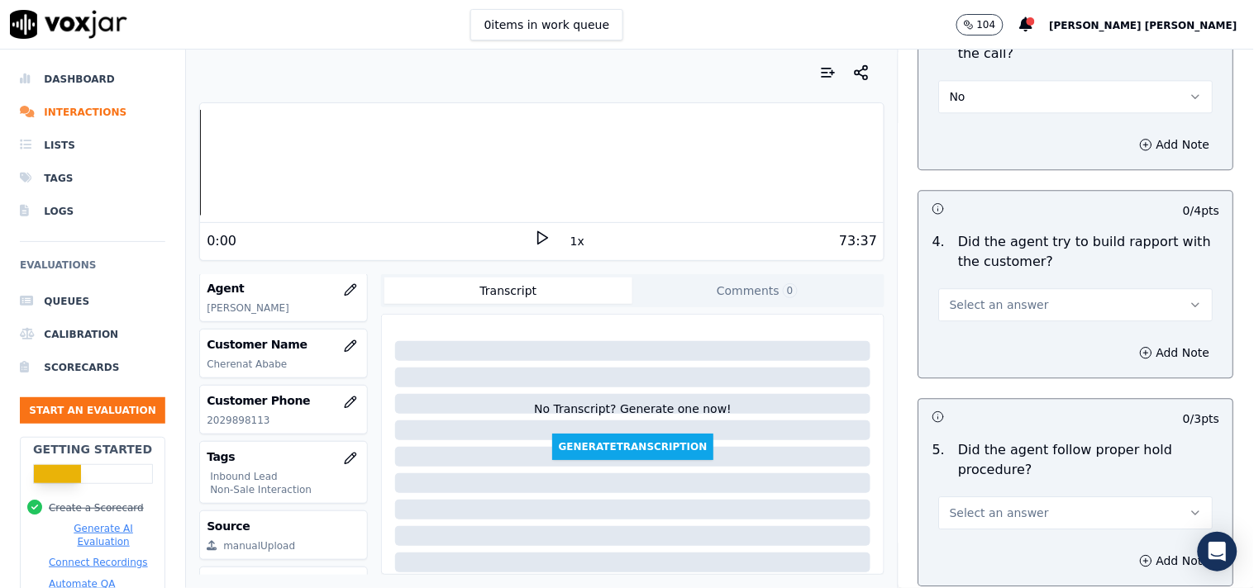
scroll to position [2662, 0]
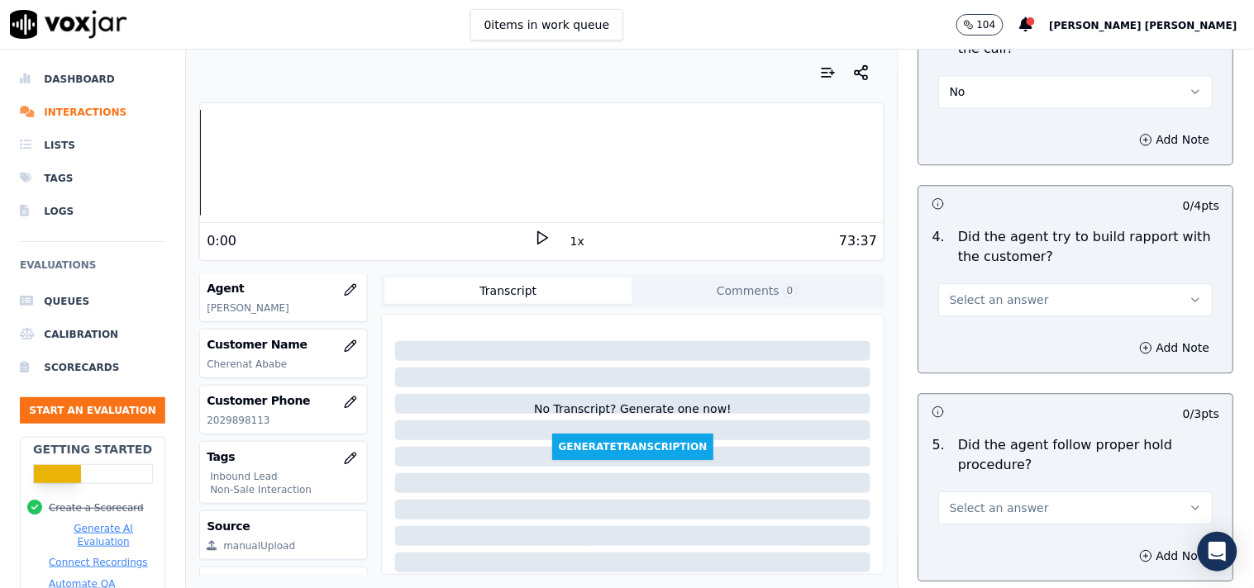
click at [1006, 292] on span "Select an answer" at bounding box center [998, 300] width 99 height 17
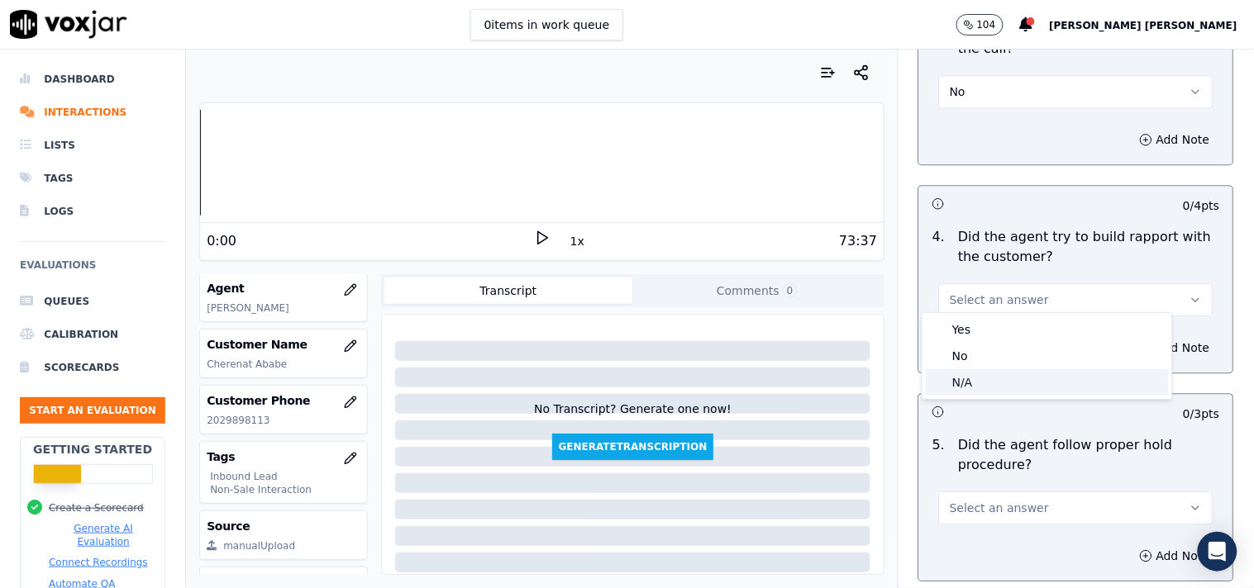
click at [993, 383] on div "N/A" at bounding box center [1046, 382] width 243 height 26
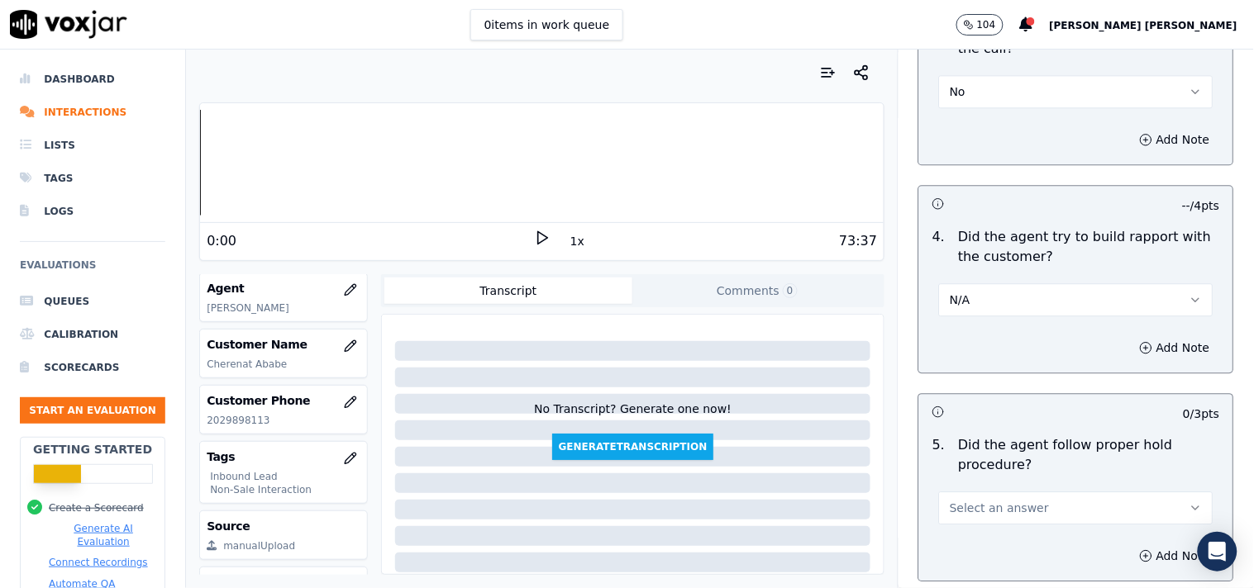
click at [1025, 493] on button "Select an answer" at bounding box center [1076, 508] width 274 height 33
click at [973, 400] on div "Yes" at bounding box center [1046, 410] width 243 height 26
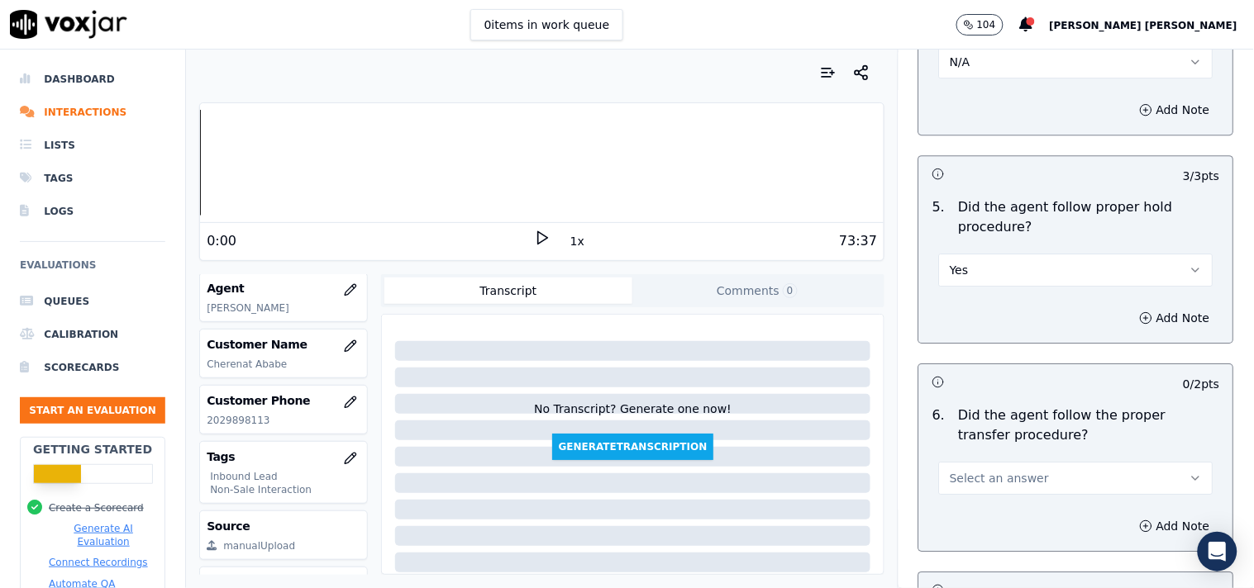
scroll to position [2938, 0]
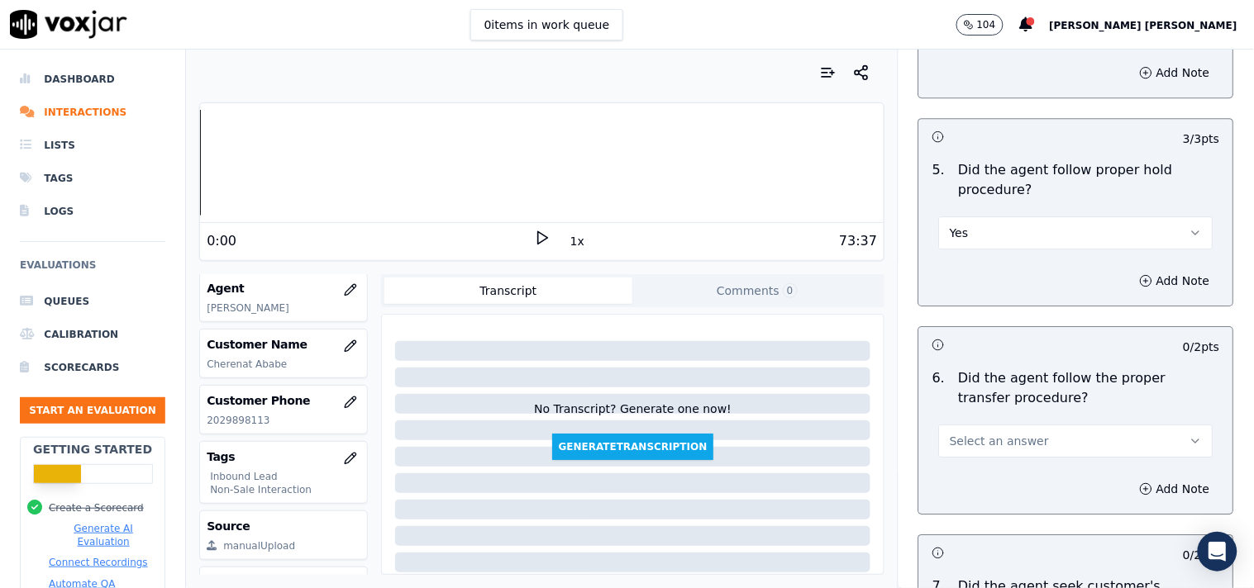
click at [1025, 430] on button "Select an answer" at bounding box center [1076, 441] width 274 height 33
click at [989, 464] on div "Yes" at bounding box center [1046, 471] width 243 height 26
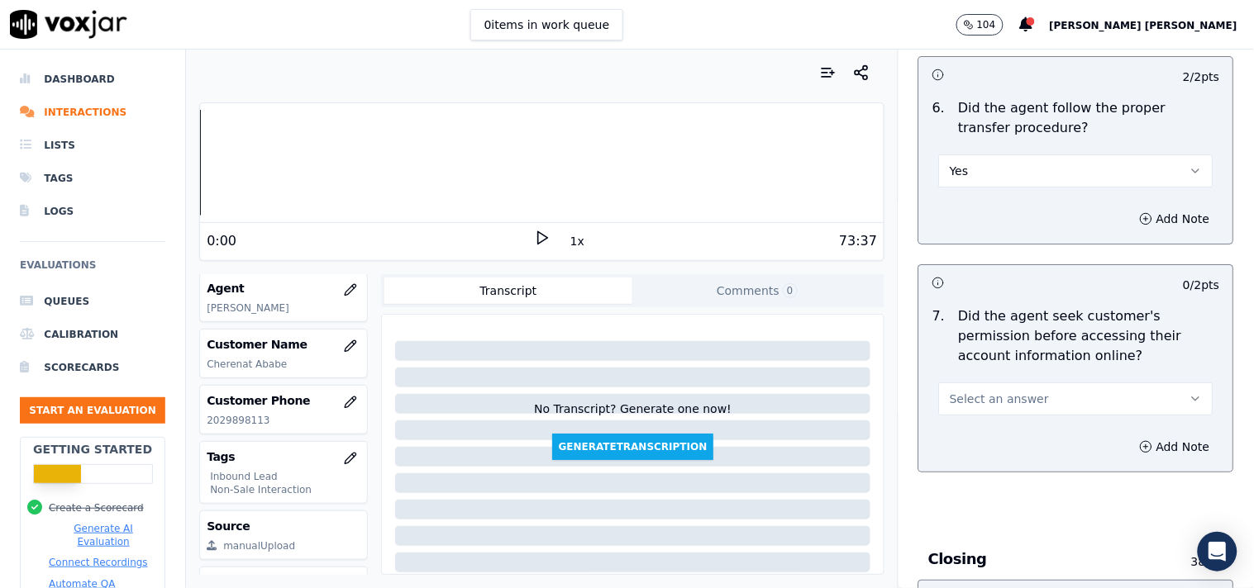
scroll to position [3213, 0]
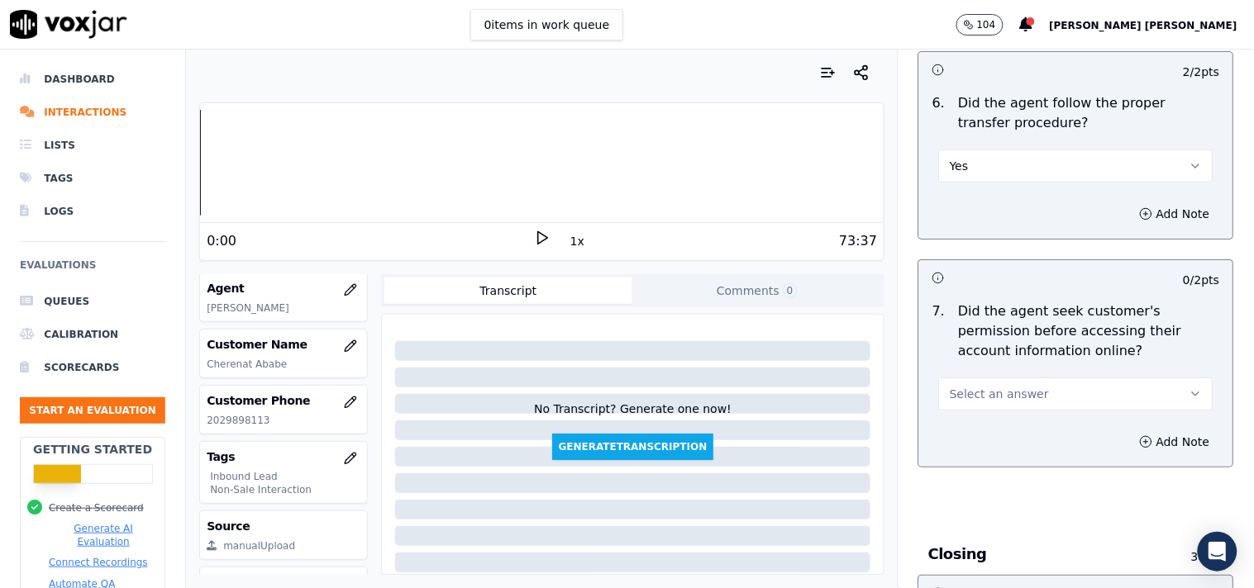
click at [1016, 389] on span "Select an answer" at bounding box center [998, 394] width 99 height 17
click at [1000, 415] on div "Yes" at bounding box center [1046, 424] width 243 height 26
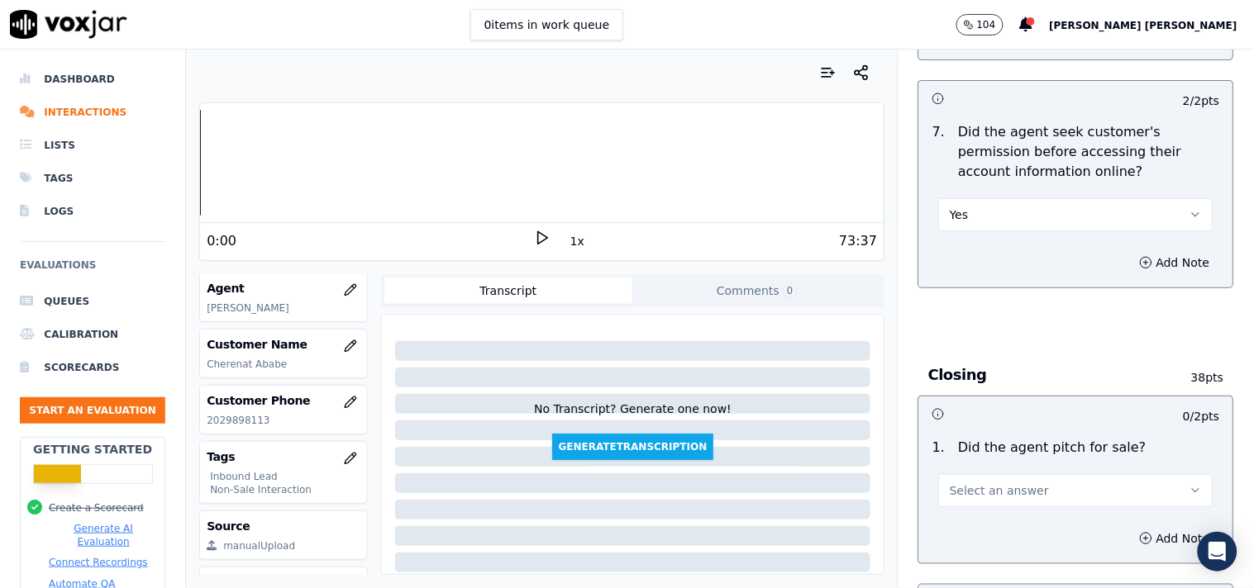
scroll to position [3397, 0]
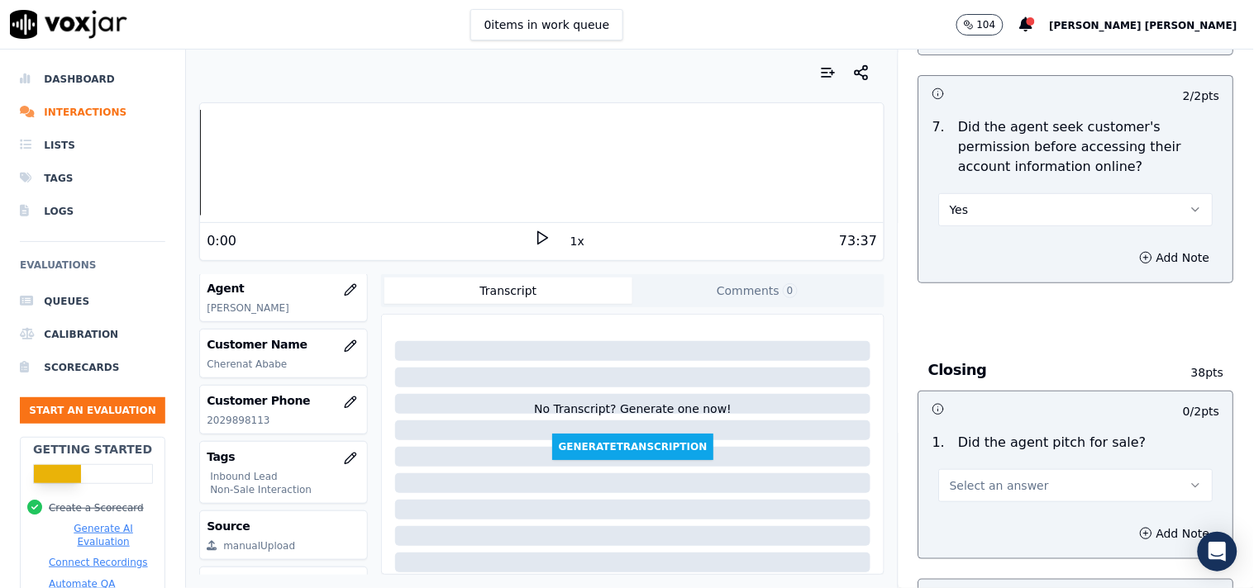
click at [992, 494] on button "Select an answer" at bounding box center [1076, 485] width 274 height 33
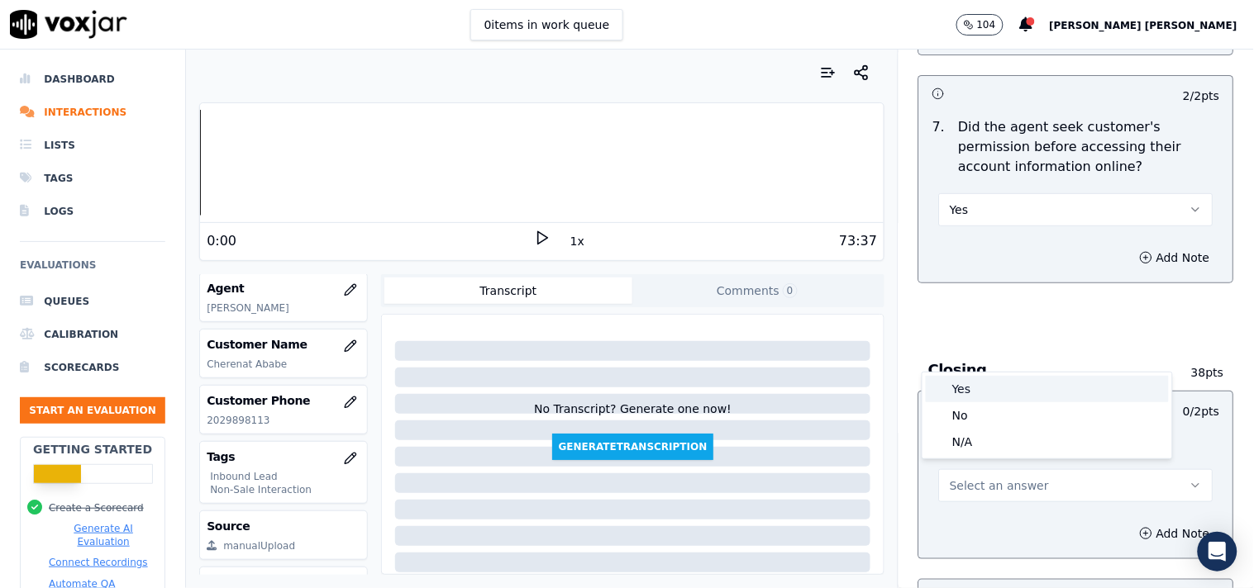
click at [989, 387] on div "Yes" at bounding box center [1046, 389] width 243 height 26
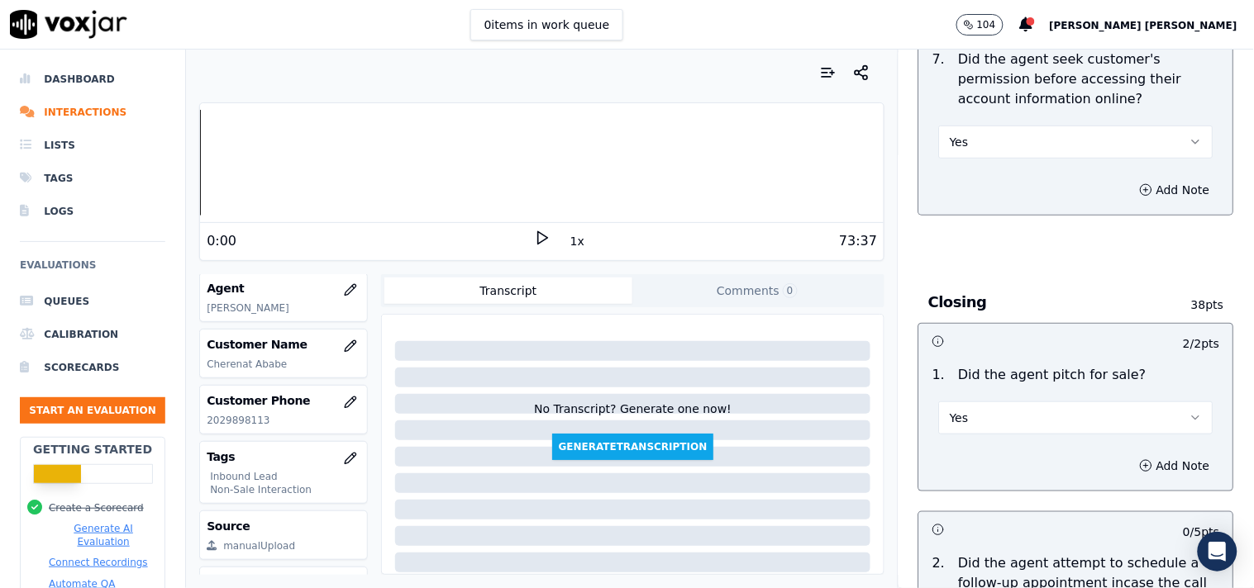
scroll to position [3672, 0]
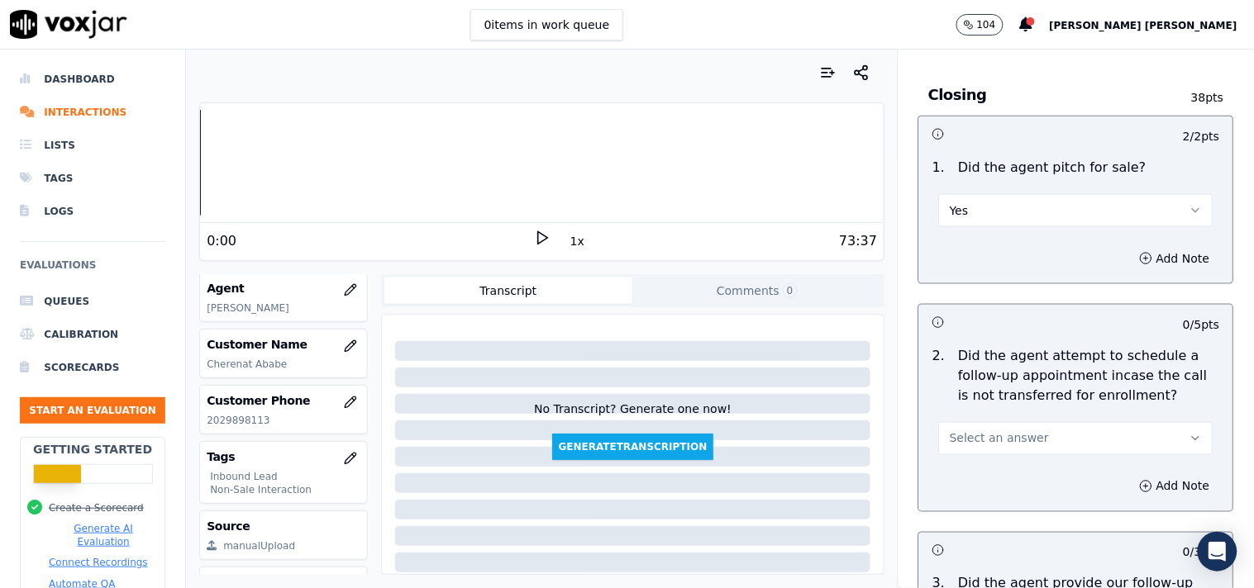
click at [993, 432] on span "Select an answer" at bounding box center [998, 439] width 99 height 17
click at [986, 480] on div "Yes" at bounding box center [1046, 469] width 243 height 26
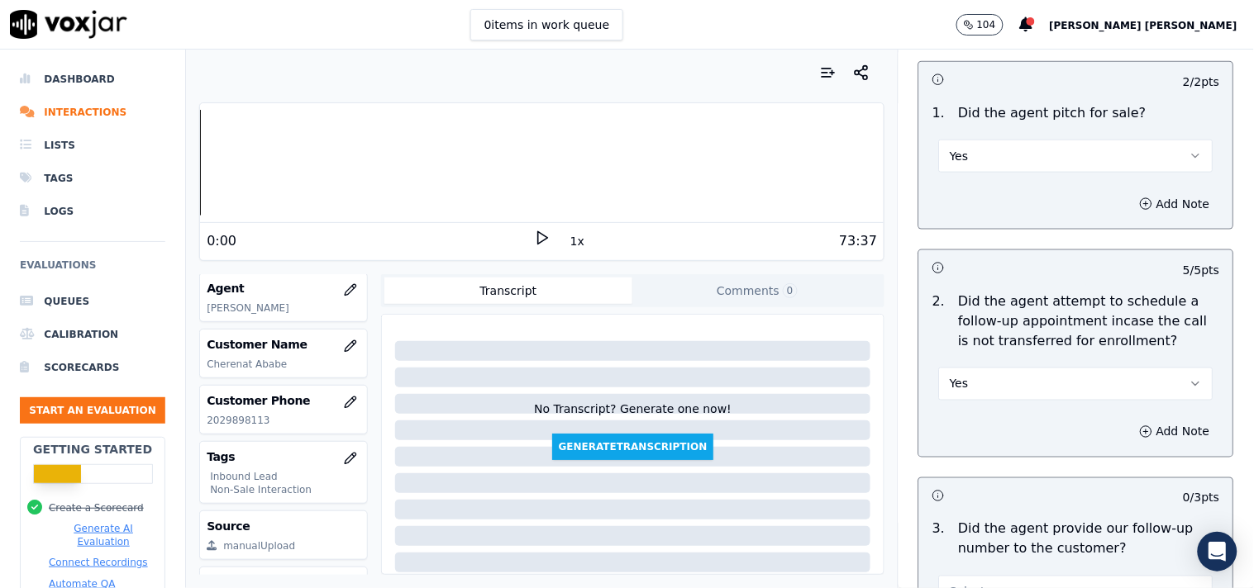
scroll to position [3764, 0]
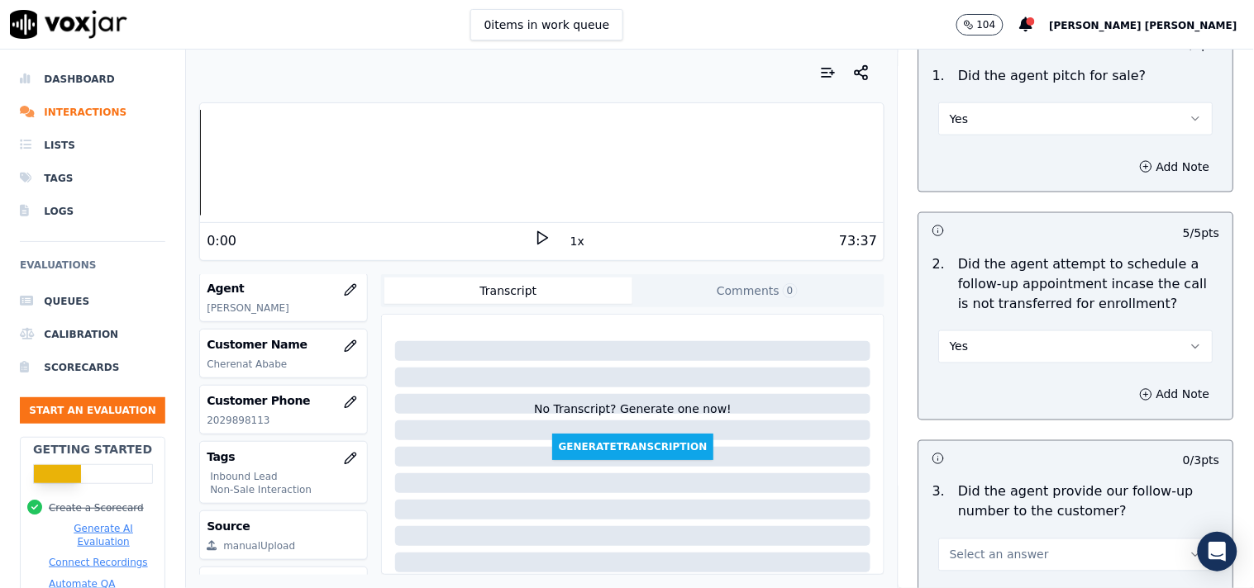
click at [1009, 333] on button "Yes" at bounding box center [1076, 347] width 274 height 33
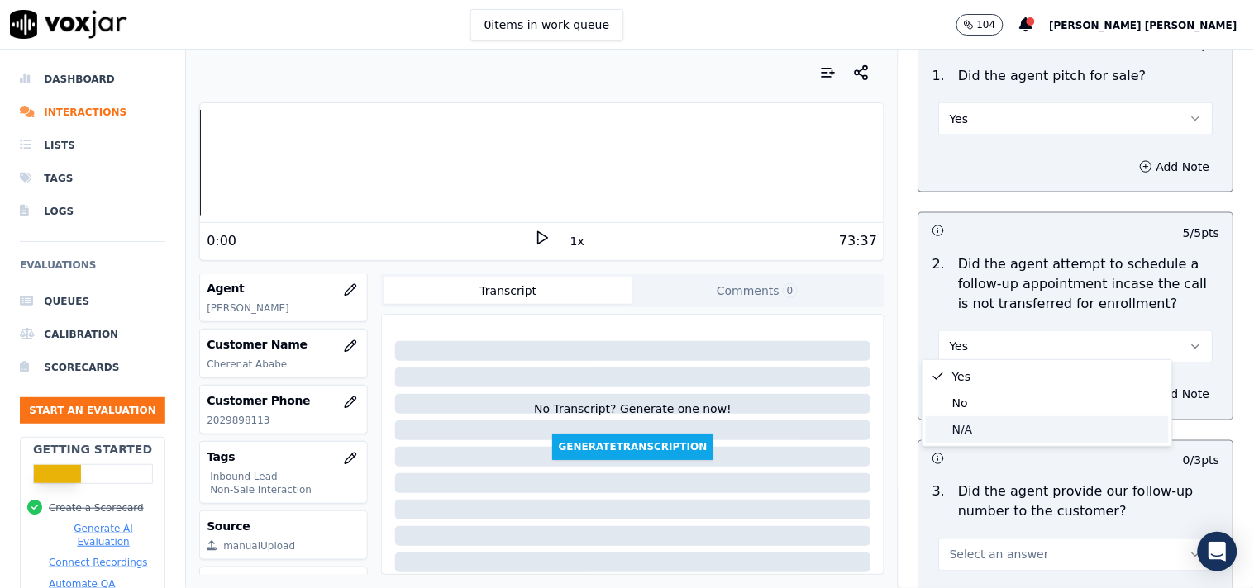
click at [984, 431] on div "N/A" at bounding box center [1046, 429] width 243 height 26
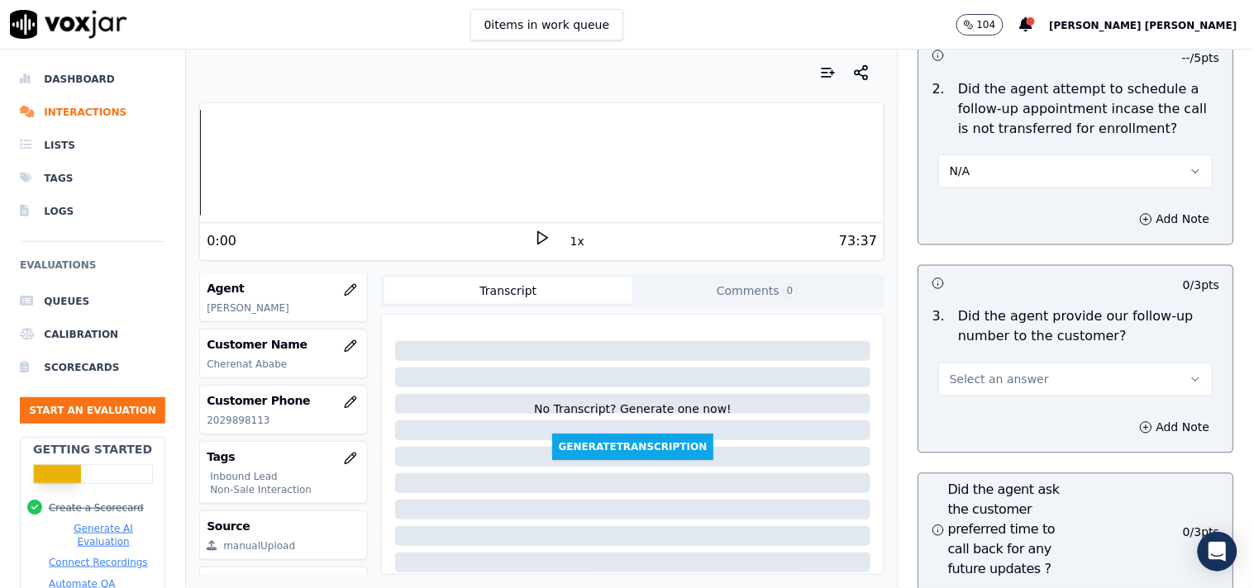
scroll to position [3947, 0]
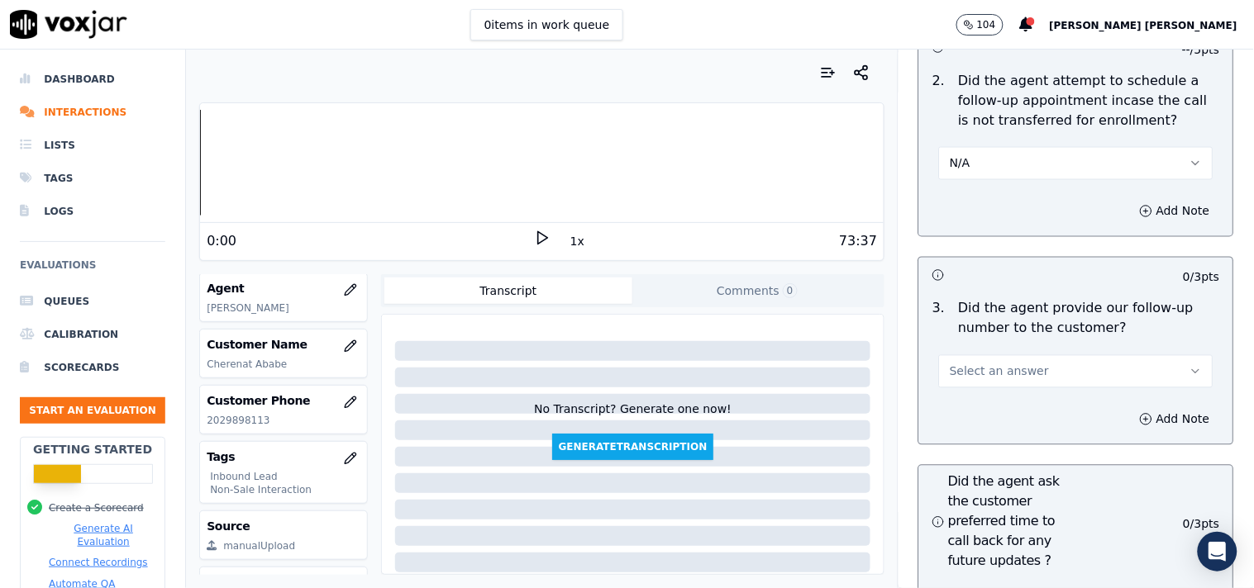
click at [997, 364] on span "Select an answer" at bounding box center [998, 372] width 99 height 17
click at [983, 397] on div "Yes" at bounding box center [1046, 401] width 243 height 26
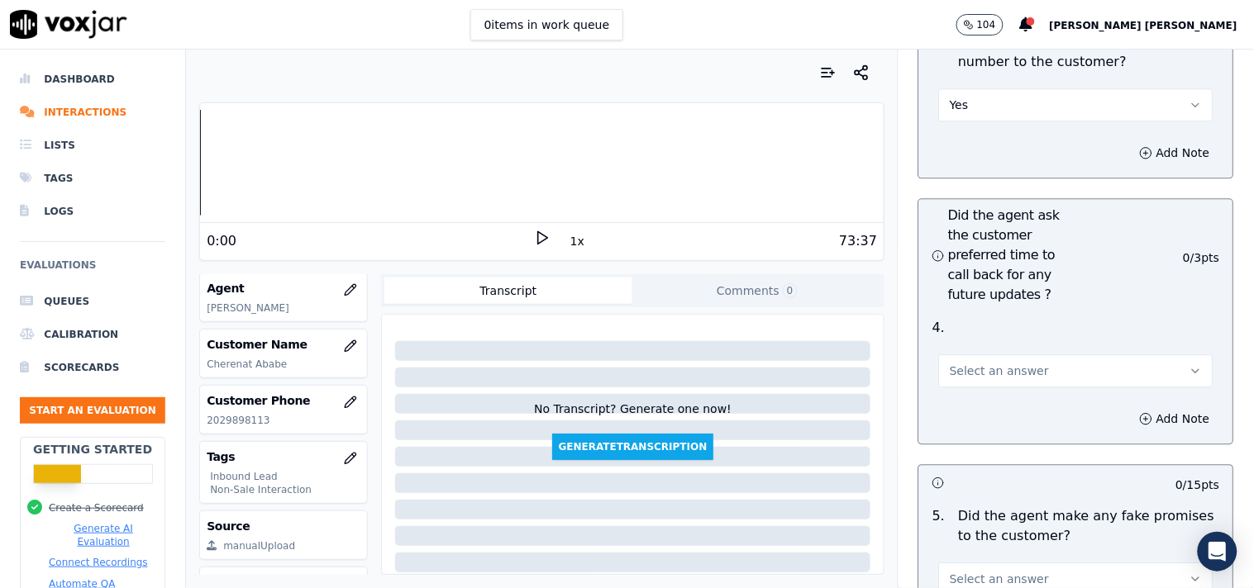
scroll to position [4223, 0]
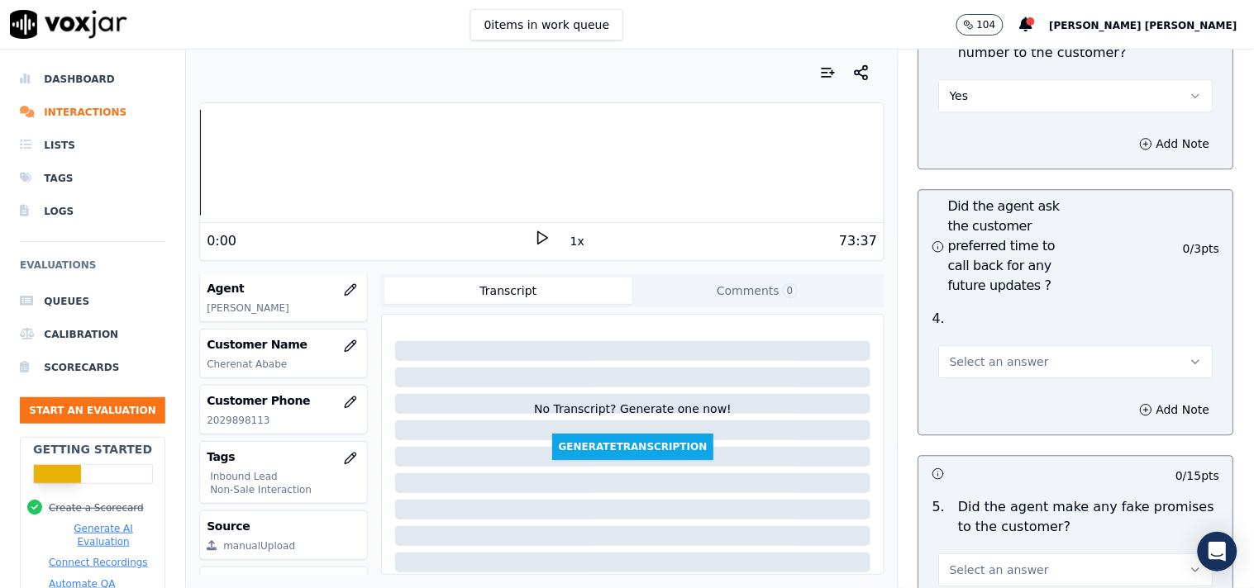
click at [1008, 329] on div "Select an answer" at bounding box center [1075, 354] width 301 height 50
click at [1005, 355] on span "Select an answer" at bounding box center [998, 362] width 99 height 17
click at [977, 383] on div "Yes" at bounding box center [1046, 392] width 243 height 26
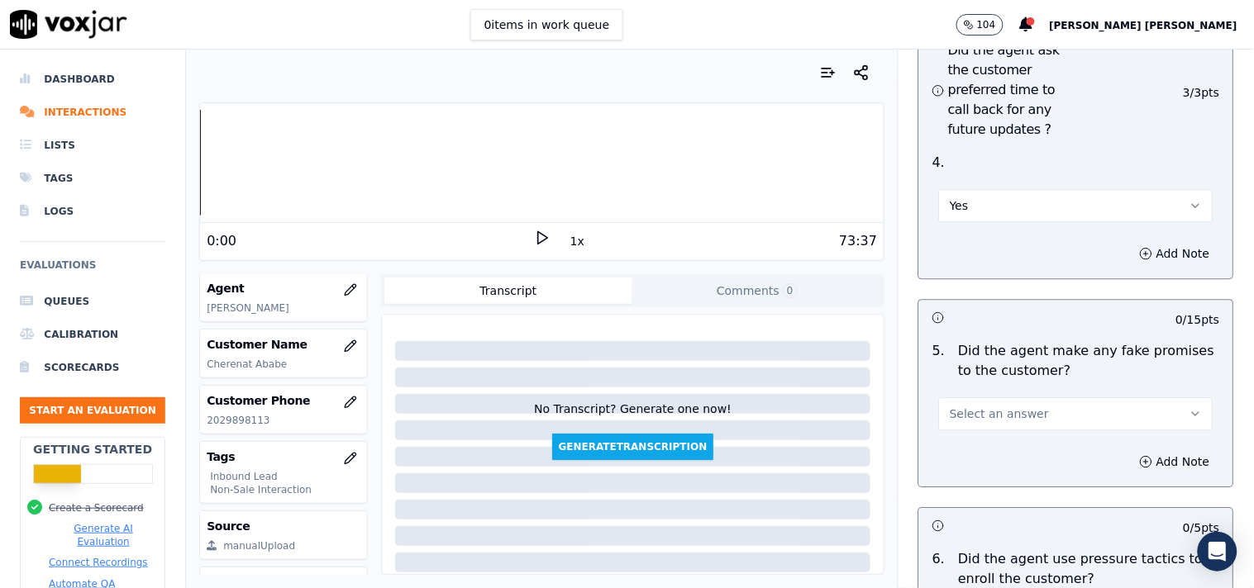
scroll to position [4407, 0]
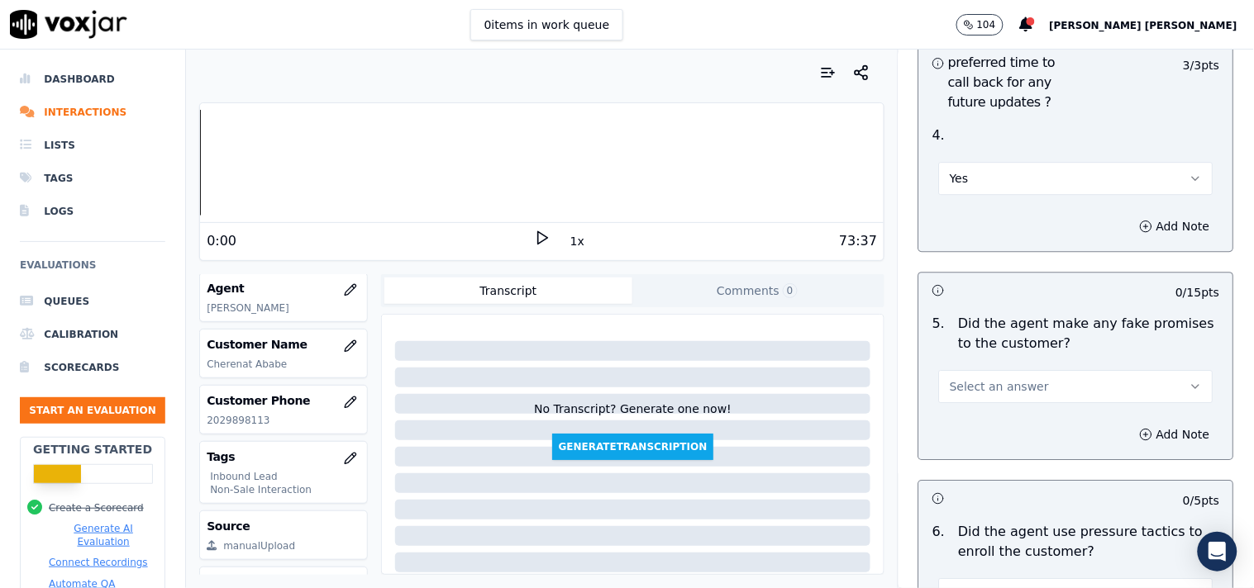
click at [1002, 384] on span "Select an answer" at bounding box center [998, 386] width 99 height 17
click at [989, 443] on div "No" at bounding box center [1046, 444] width 243 height 26
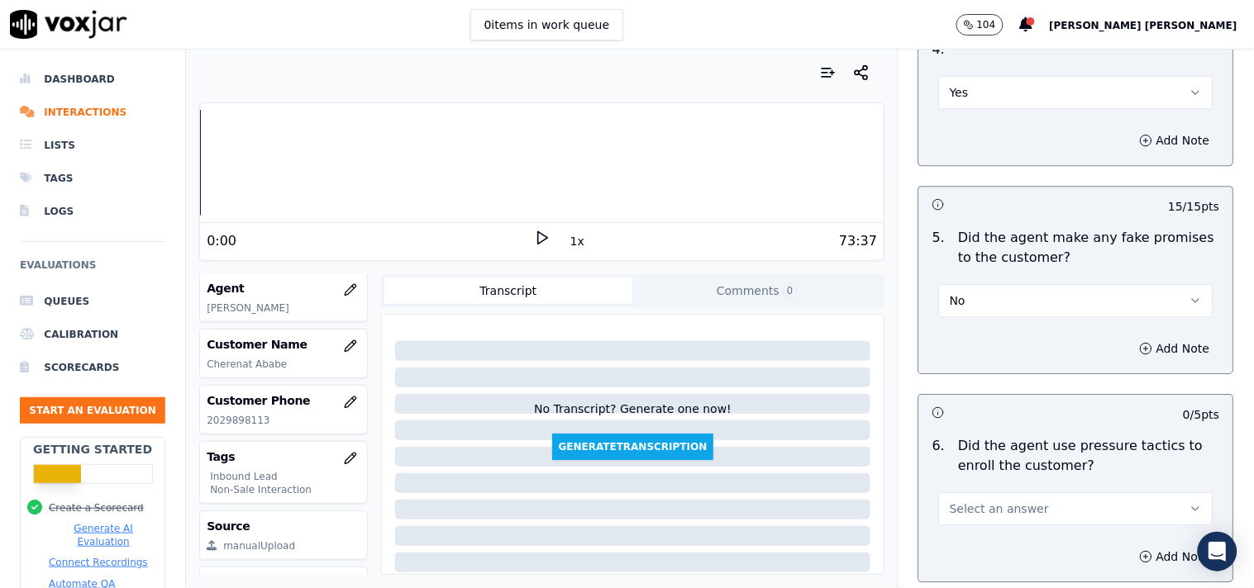
scroll to position [4590, 0]
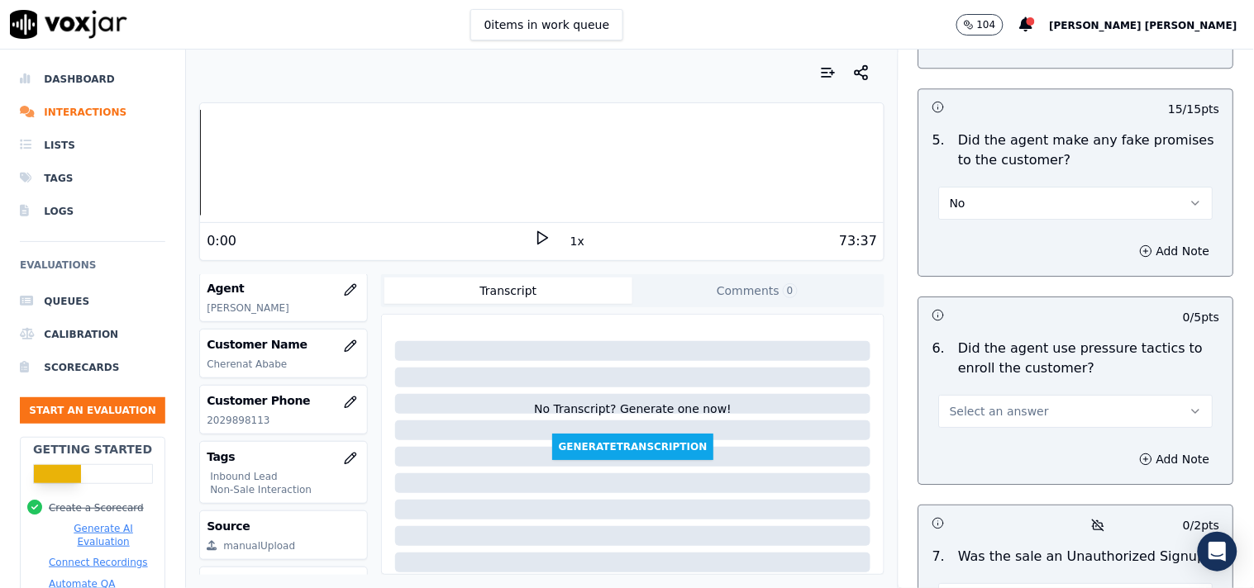
click at [1002, 403] on span "Select an answer" at bounding box center [998, 411] width 99 height 17
click at [992, 460] on div "No" at bounding box center [1046, 468] width 243 height 26
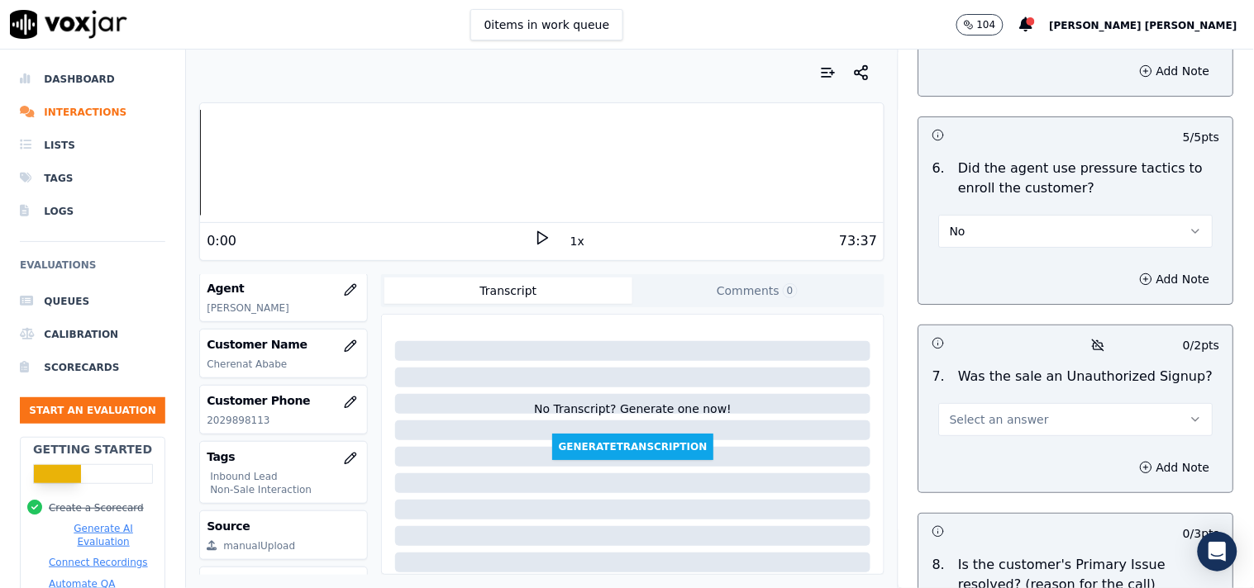
scroll to position [4774, 0]
click at [996, 410] on span "Select an answer" at bounding box center [998, 416] width 99 height 17
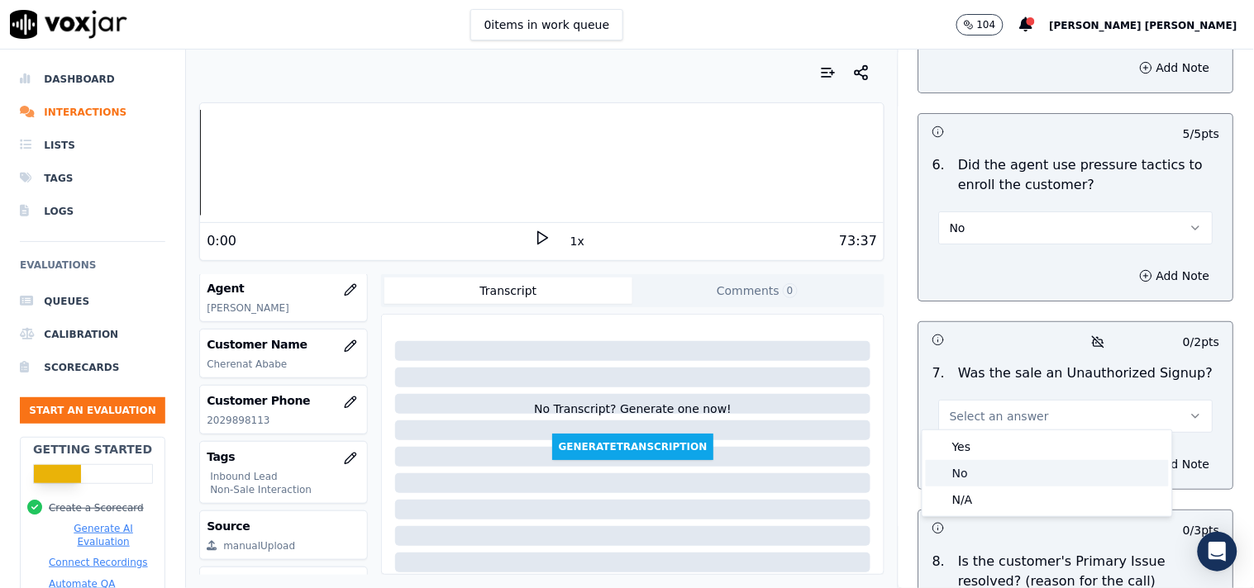
click at [972, 498] on div "N/A" at bounding box center [1046, 500] width 243 height 26
click at [1130, 453] on button "Add Note" at bounding box center [1175, 464] width 90 height 23
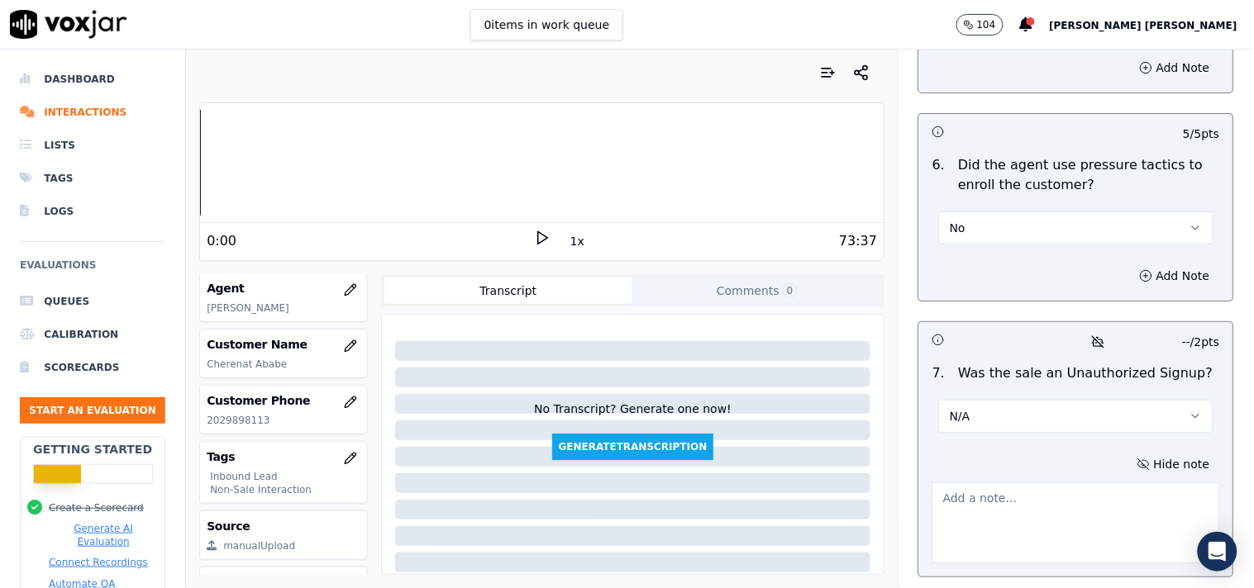
click at [1012, 485] on textarea at bounding box center [1076, 523] width 288 height 81
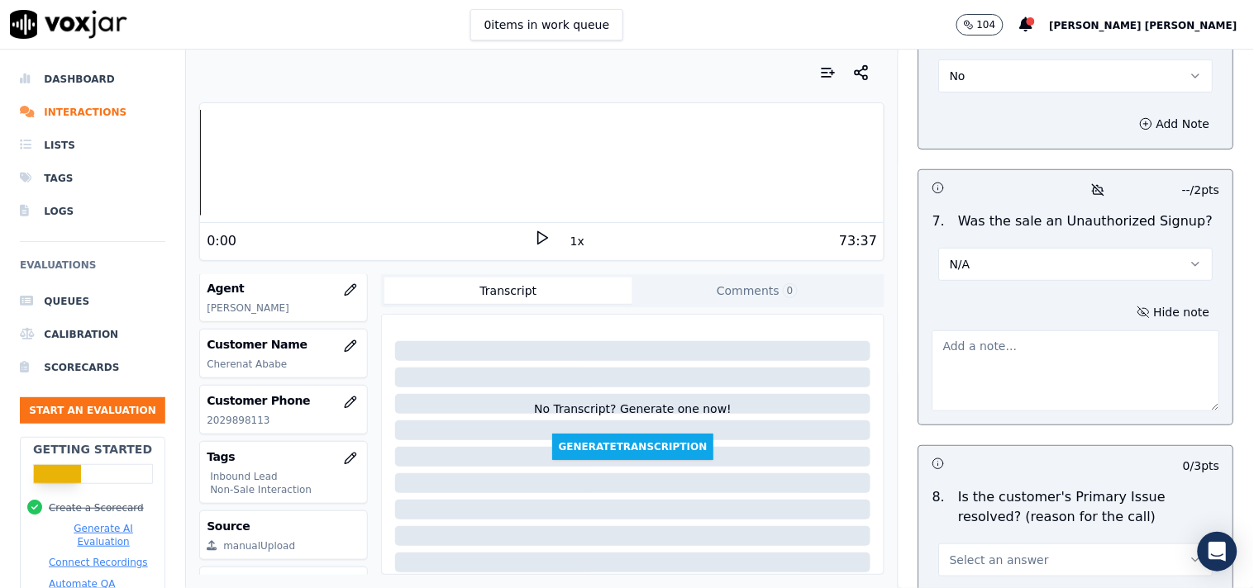
scroll to position [4922, 0]
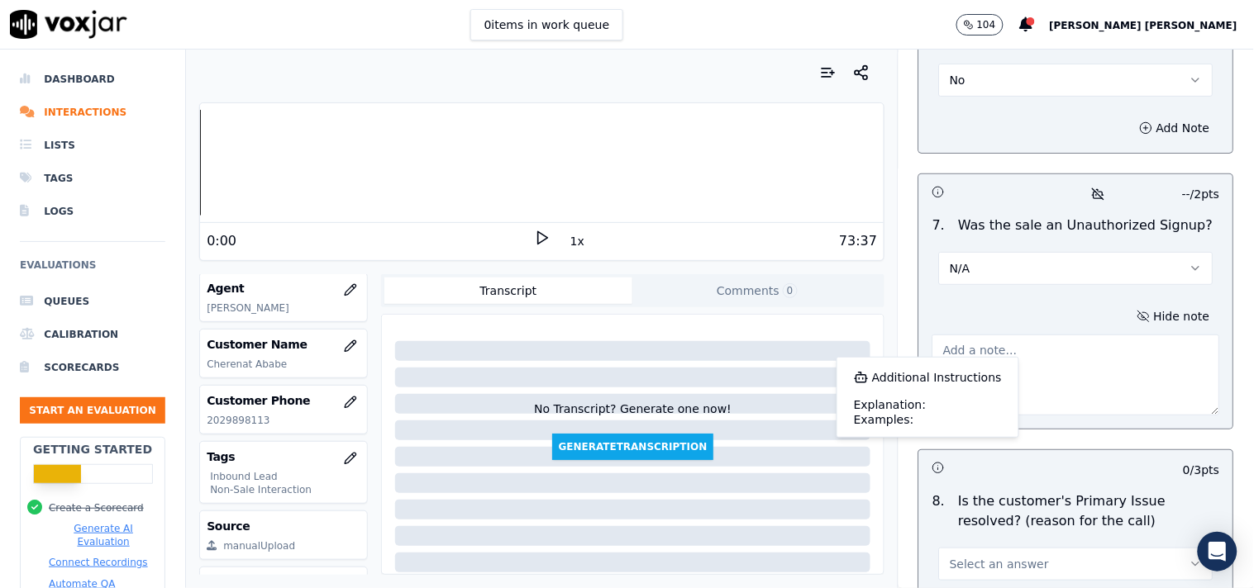
click at [1059, 364] on textarea at bounding box center [1076, 375] width 288 height 81
paste textarea ""Call id-20250908-132124 Drop Reason While doing TPV verification when verifier…"
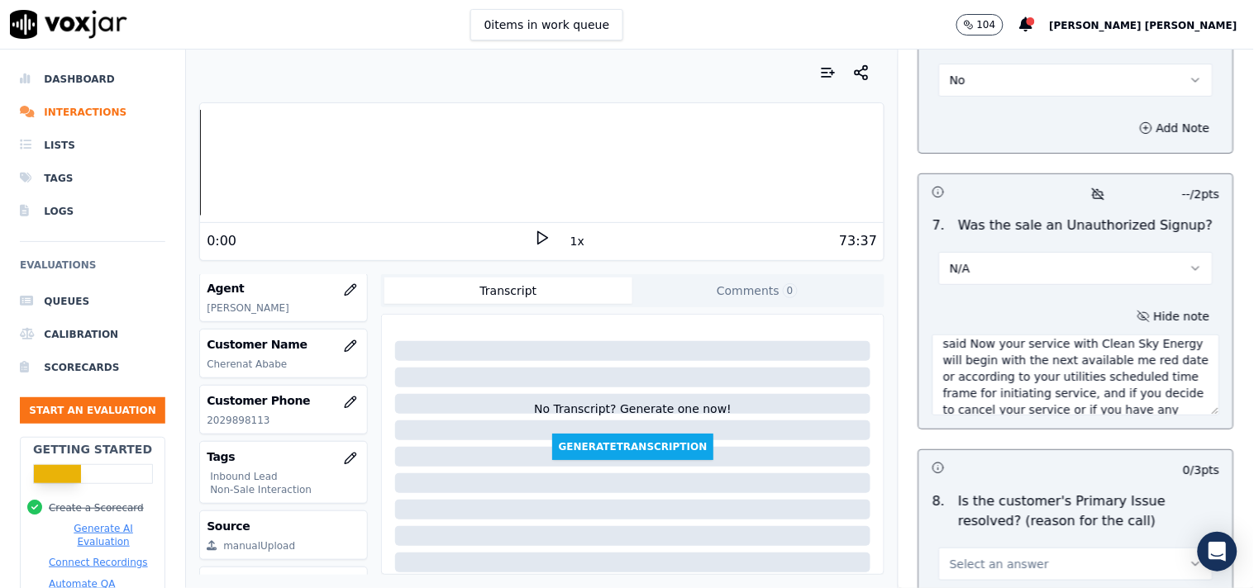
scroll to position [0, 0]
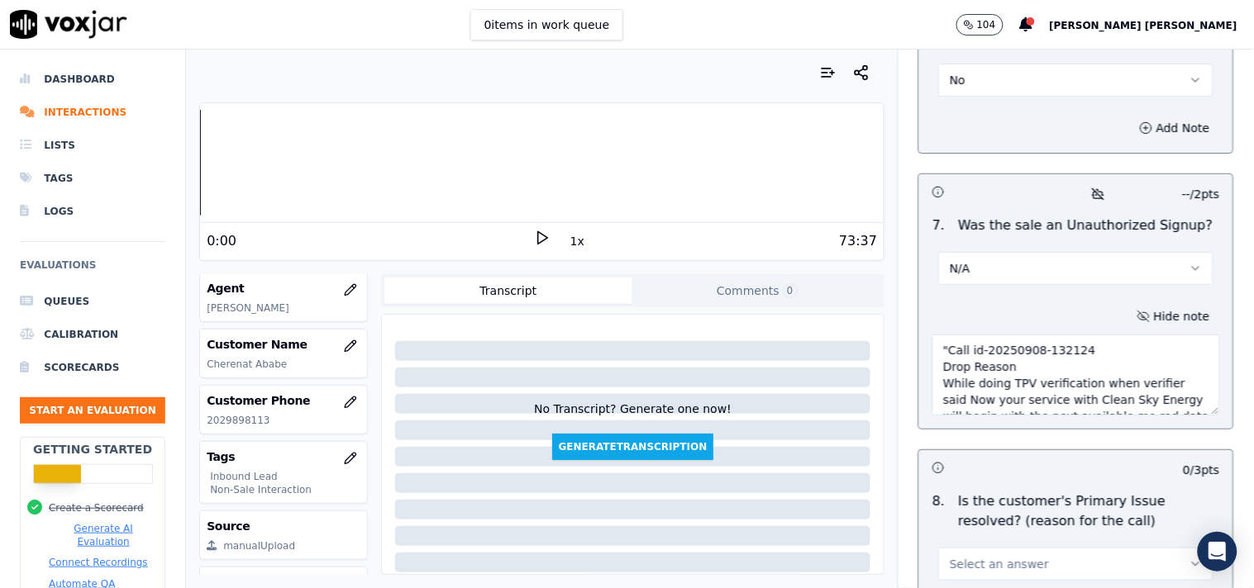
type textarea ""Call id-20250908-132124 Drop Reason While doing TPV verification when verifier…"
click at [1030, 294] on div "Hide note "Call id-20250908-132124 Drop Reason While doing TPV verification whe…" at bounding box center [1076, 360] width 314 height 137
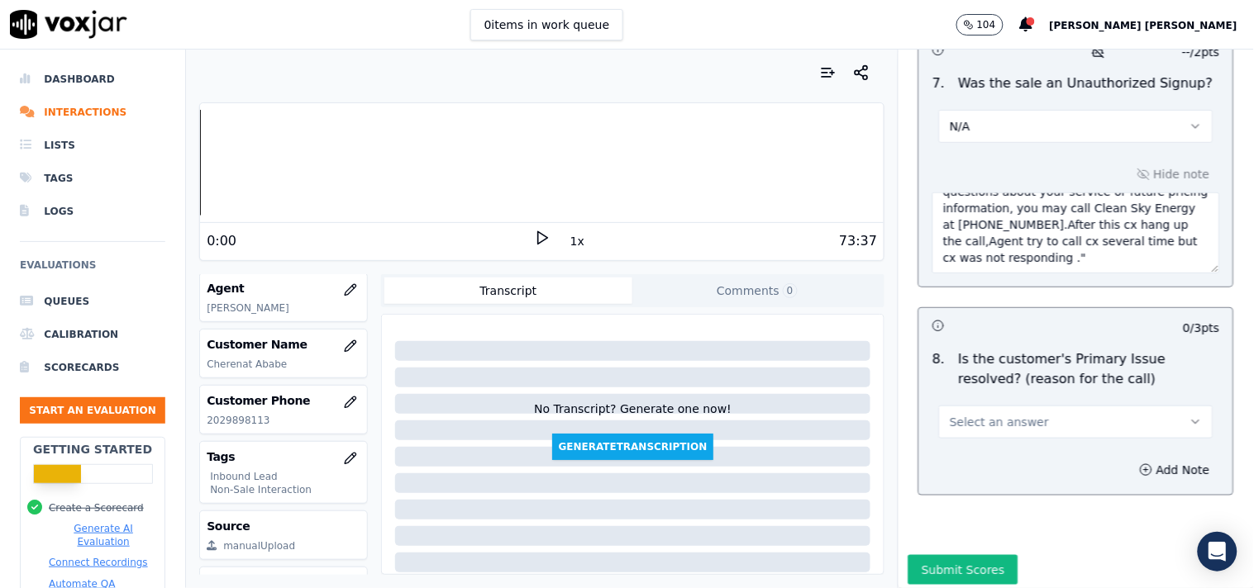
scroll to position [5105, 0]
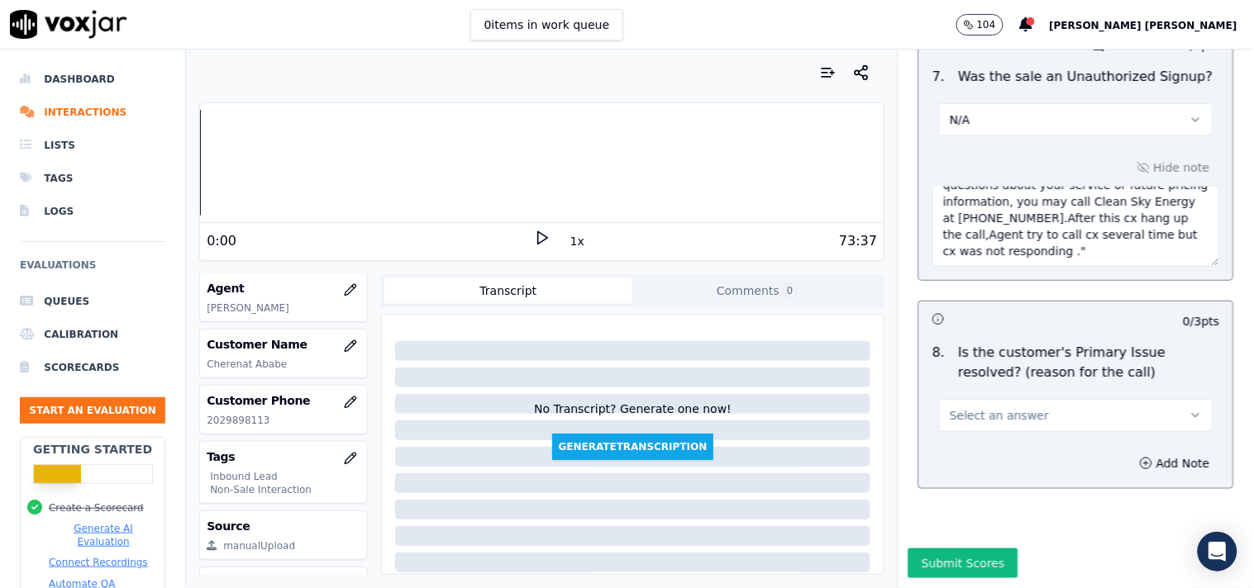
click at [1064, 399] on button "Select an answer" at bounding box center [1076, 415] width 274 height 33
click at [1023, 427] on div "No" at bounding box center [1046, 438] width 243 height 26
click at [1135, 452] on button "Add Note" at bounding box center [1175, 463] width 90 height 23
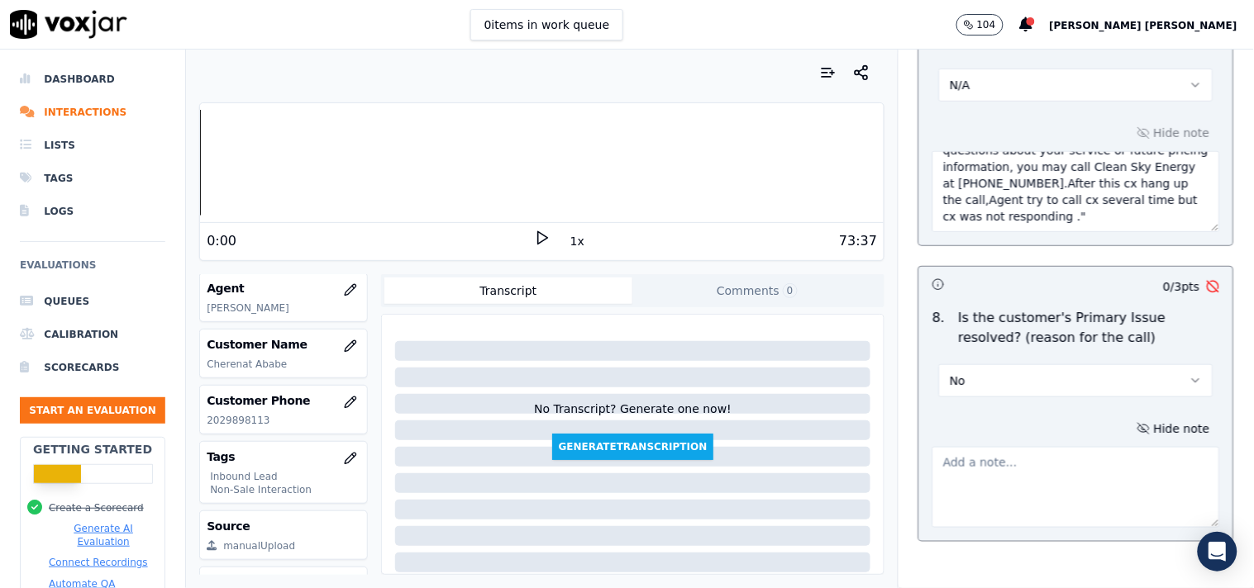
click at [1030, 450] on textarea at bounding box center [1076, 487] width 288 height 81
click at [797, 443] on div "No Transcript? Generate one now! Generate Transcription" at bounding box center [632, 390] width 489 height 139
click at [1042, 459] on textarea at bounding box center [1076, 487] width 288 height 81
paste textarea "@18:18:[PERSON_NAME], once you update the bills, I'll help you to make the paym…"
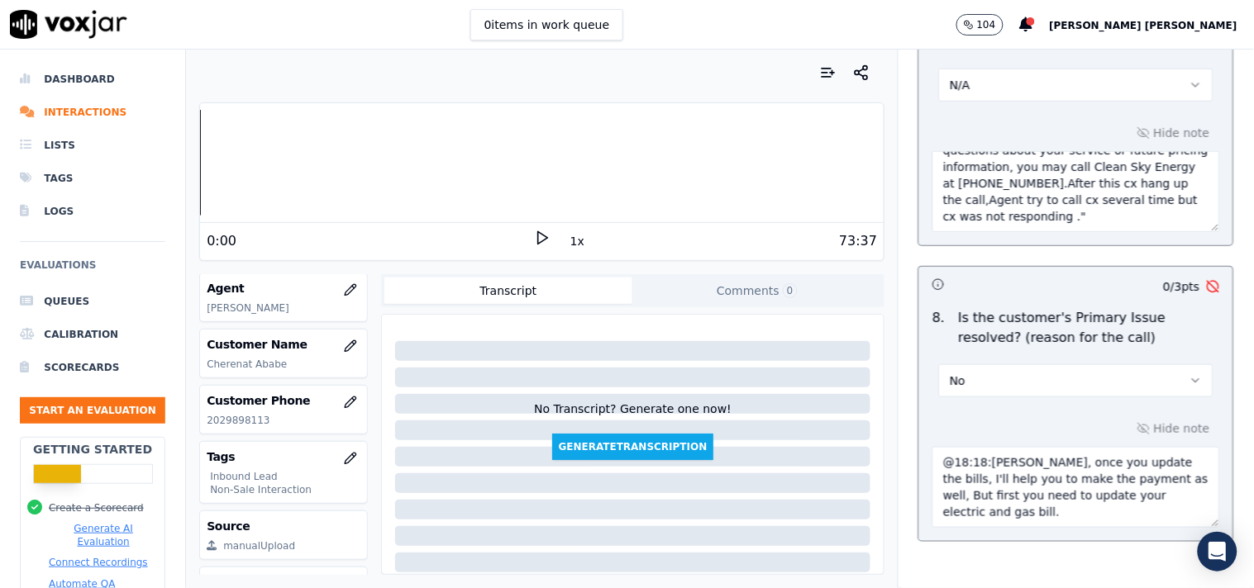
click at [932, 456] on textarea "@18:18:[PERSON_NAME], once you update the bills, I'll help you to make the paym…" at bounding box center [1076, 487] width 288 height 81
click at [985, 505] on textarea "@18:18:[PERSON_NAME], once you update the bills, I'll help you to make the paym…" at bounding box center [1076, 487] width 288 height 81
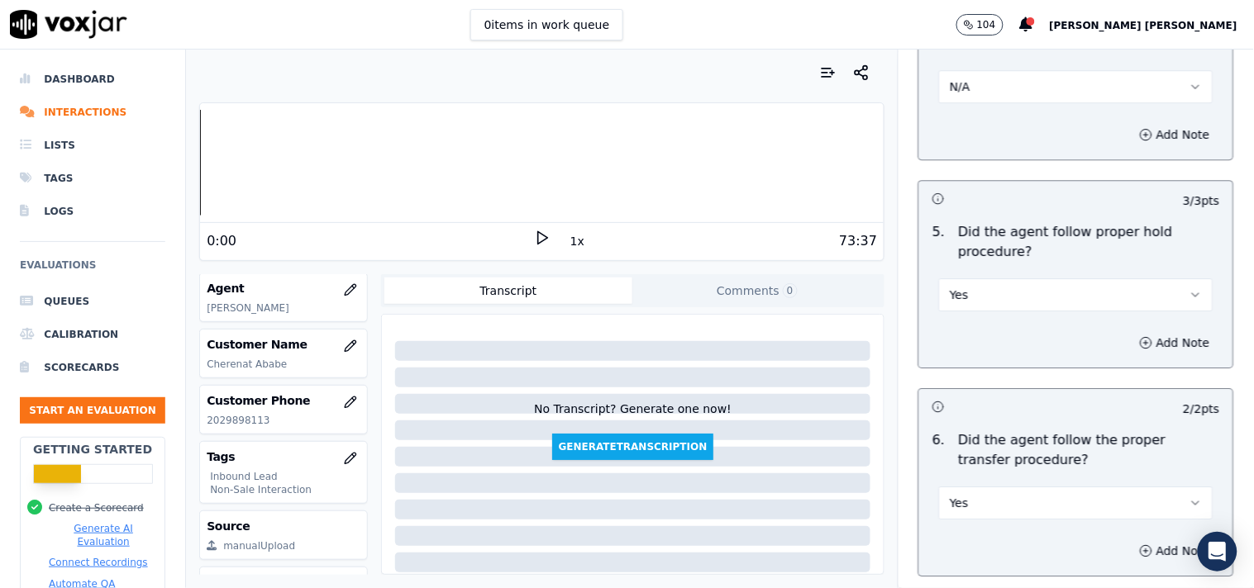
scroll to position [2443, 0]
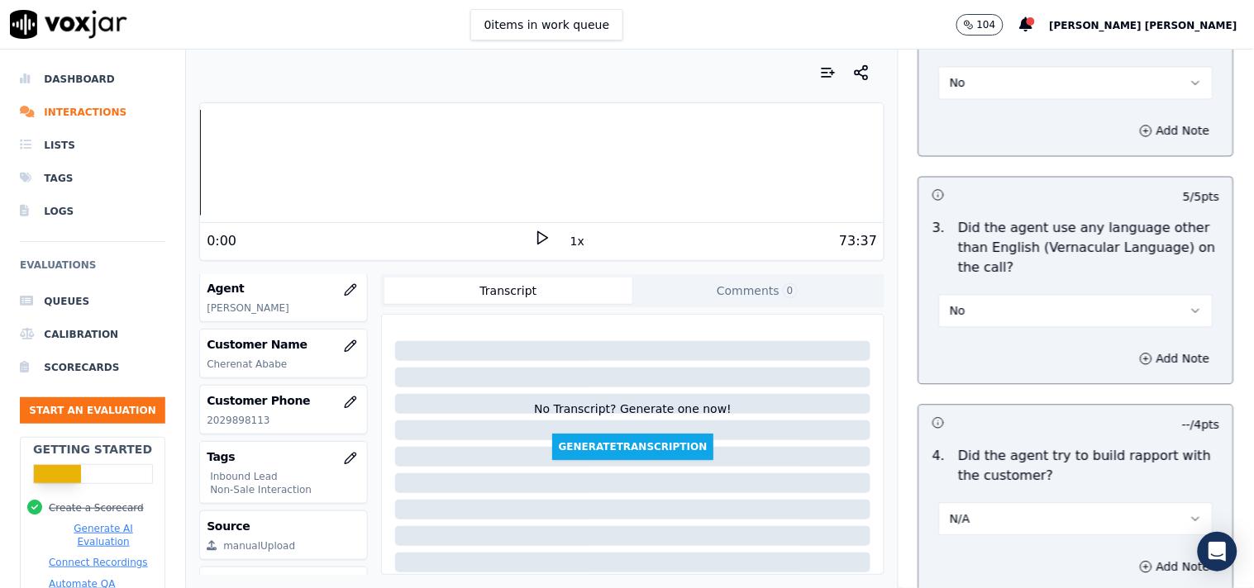
type textarea "@18:18:[PERSON_NAME], once you update the bills, I'll help you to make the paym…"
click at [620, 431] on div "No Transcript? Generate one now!" at bounding box center [632, 417] width 197 height 33
click at [616, 442] on button "Generate Transcription" at bounding box center [633, 447] width 162 height 26
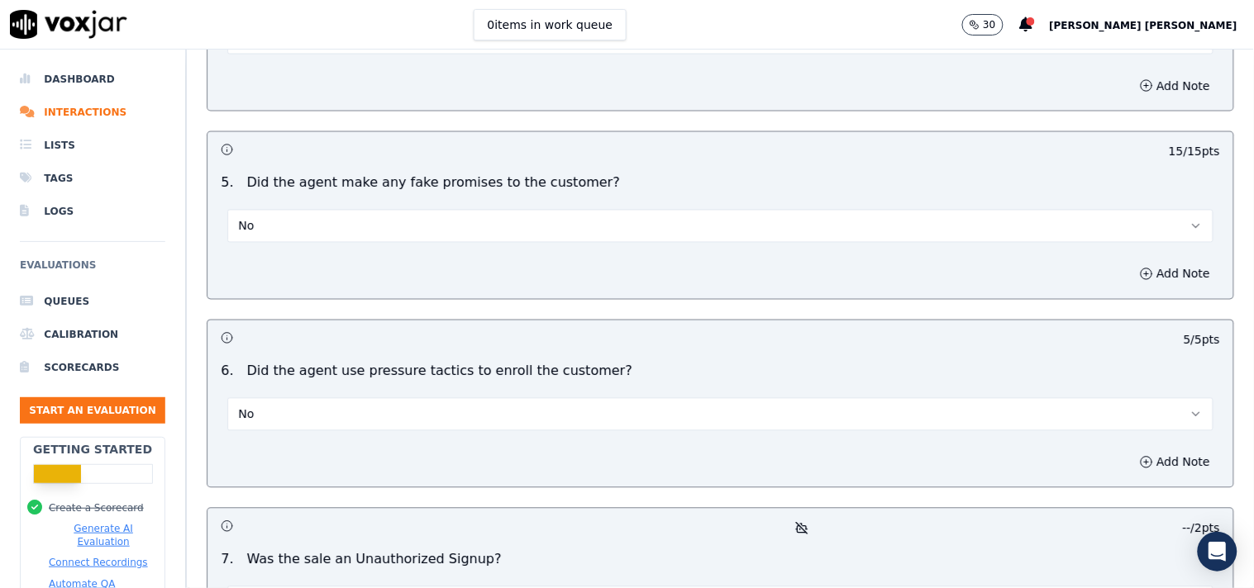
scroll to position [4522, 0]
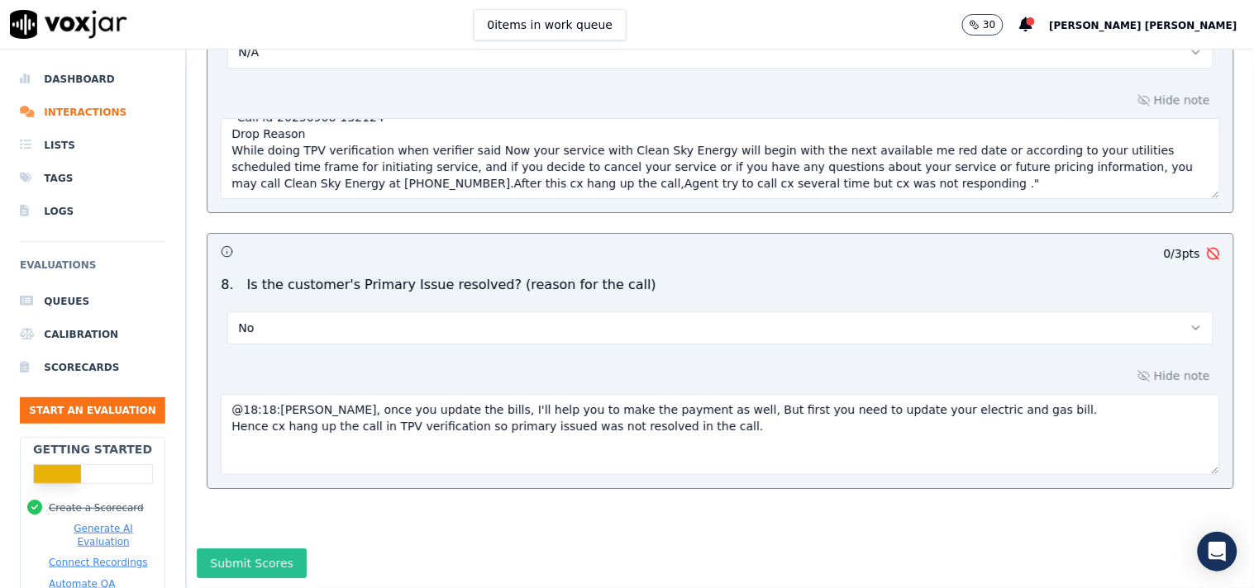
click at [284, 549] on button "Submit Scores" at bounding box center [252, 564] width 110 height 30
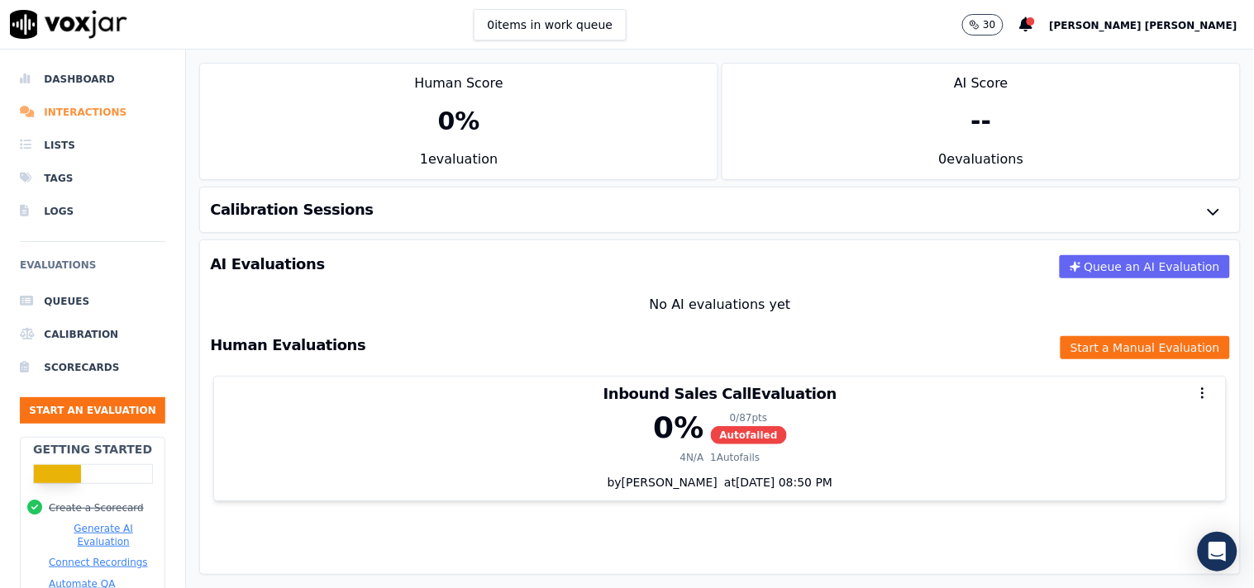
click at [88, 121] on li "Interactions" at bounding box center [92, 112] width 145 height 33
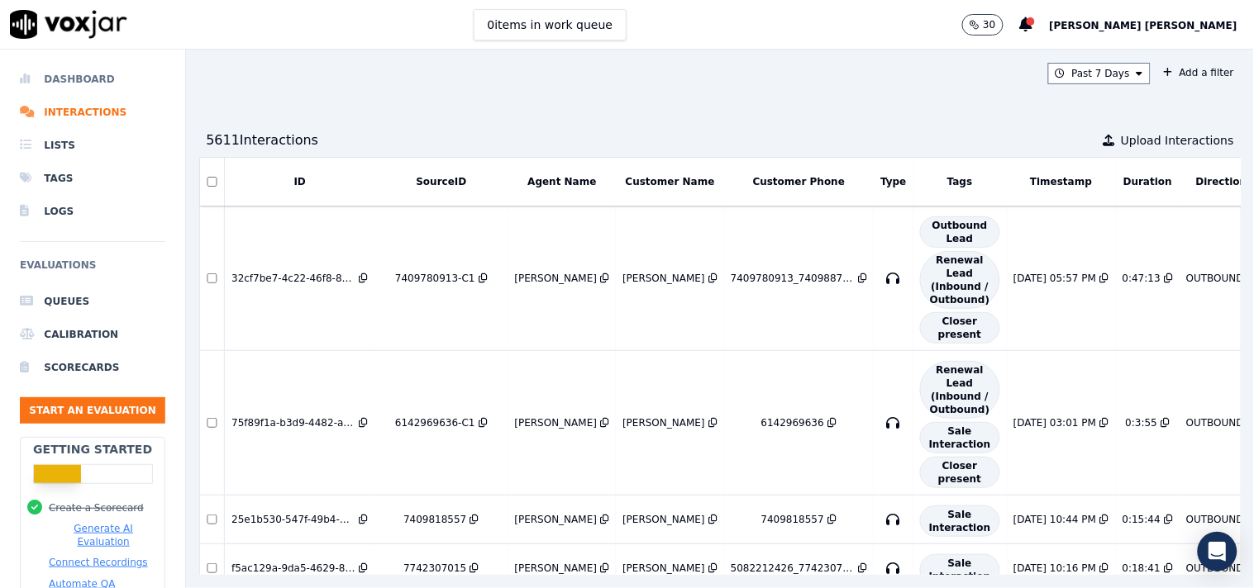
click at [87, 69] on li "Dashboard" at bounding box center [92, 79] width 145 height 33
